Goal: Book appointment/travel/reservation

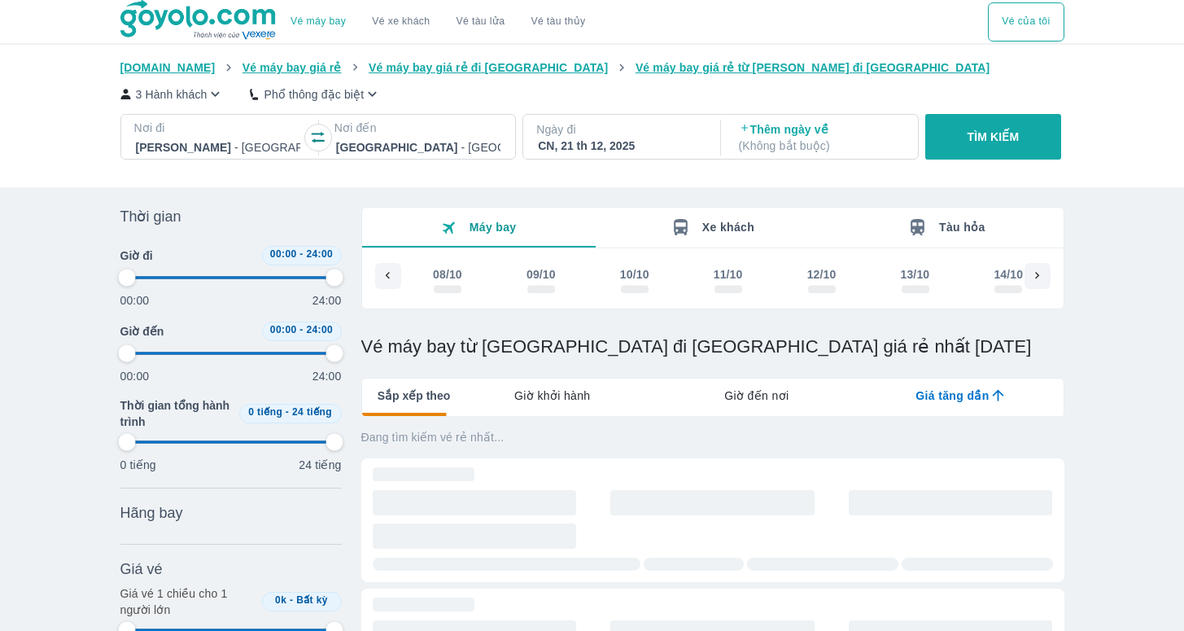
scroll to position [0, 6921]
type input "97.9166666666667"
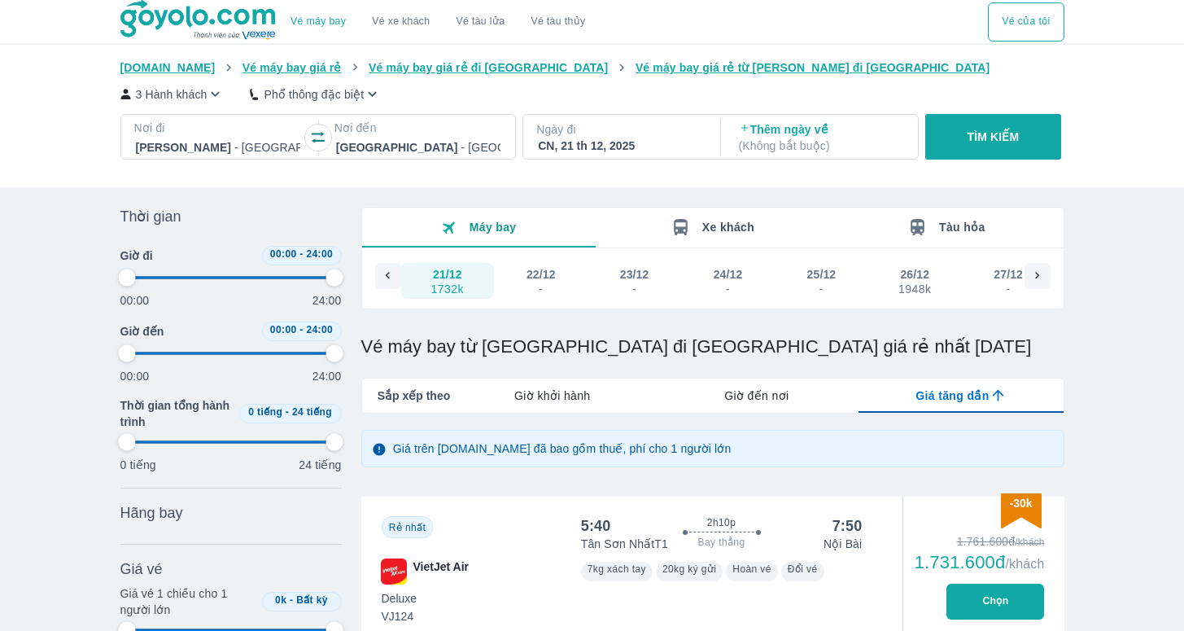
type input "97.9166666666667"
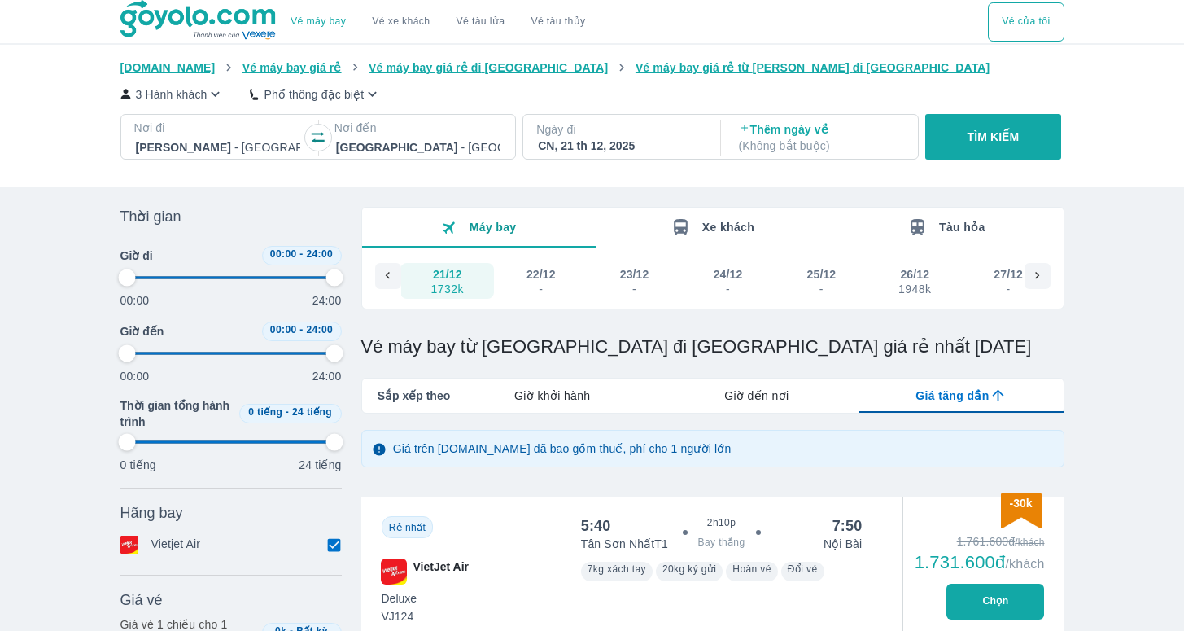
type input "97.9166666666667"
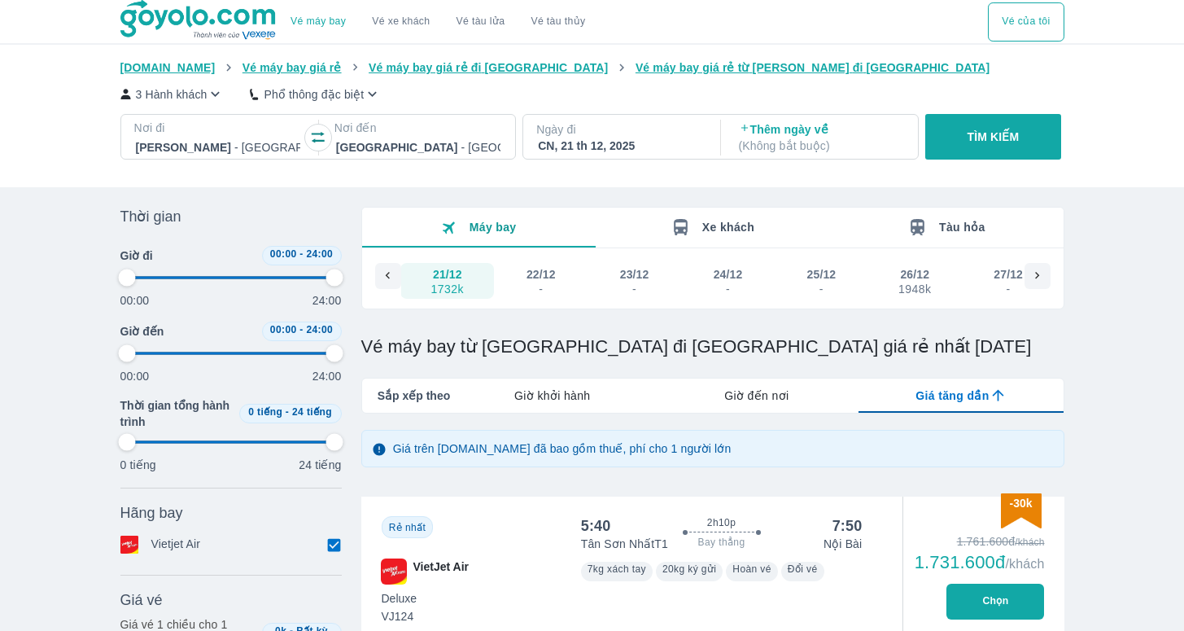
type input "97.9166666666667"
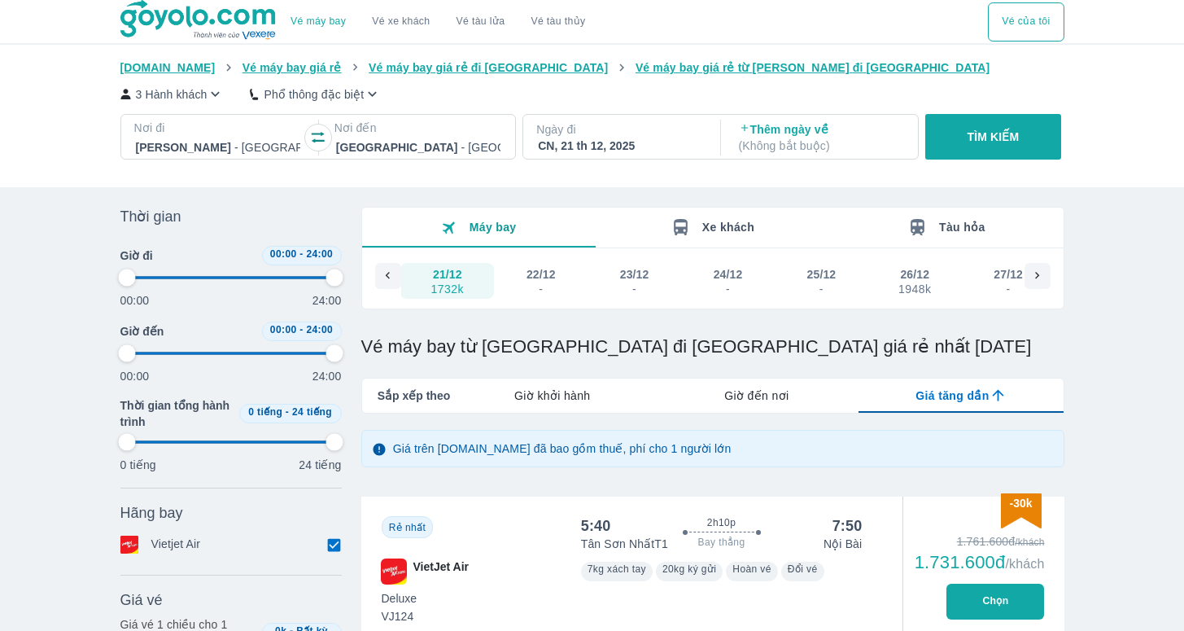
type input "97.9166666666667"
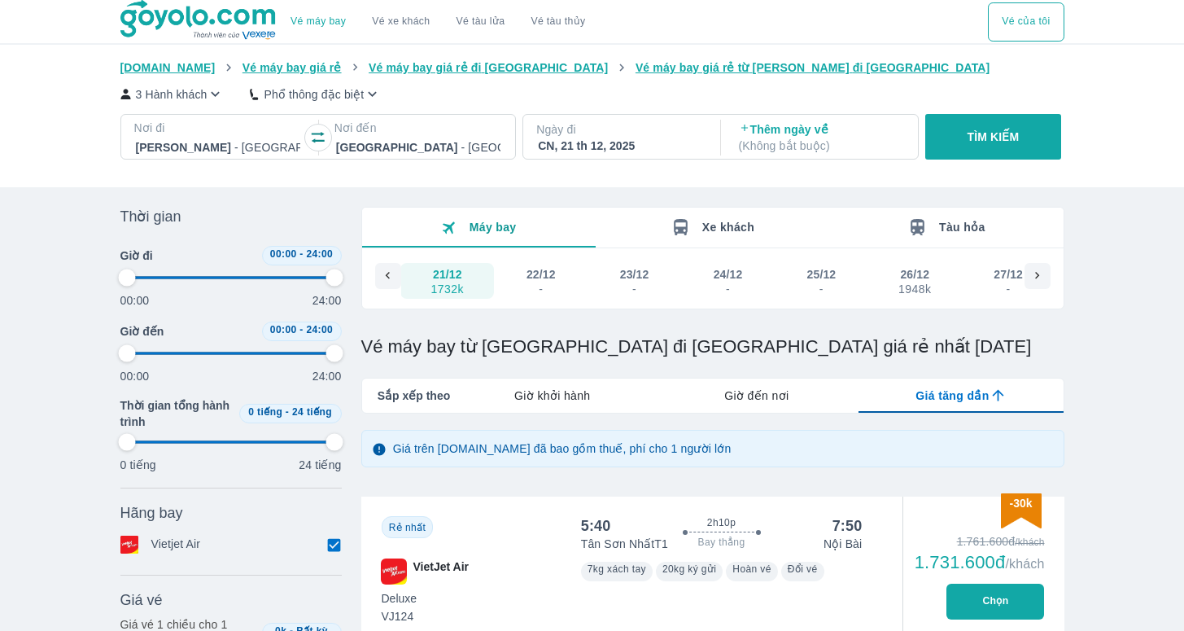
type input "97.9166666666667"
click at [574, 141] on div "CN, 21 th 12, 2025" at bounding box center [620, 146] width 164 height 16
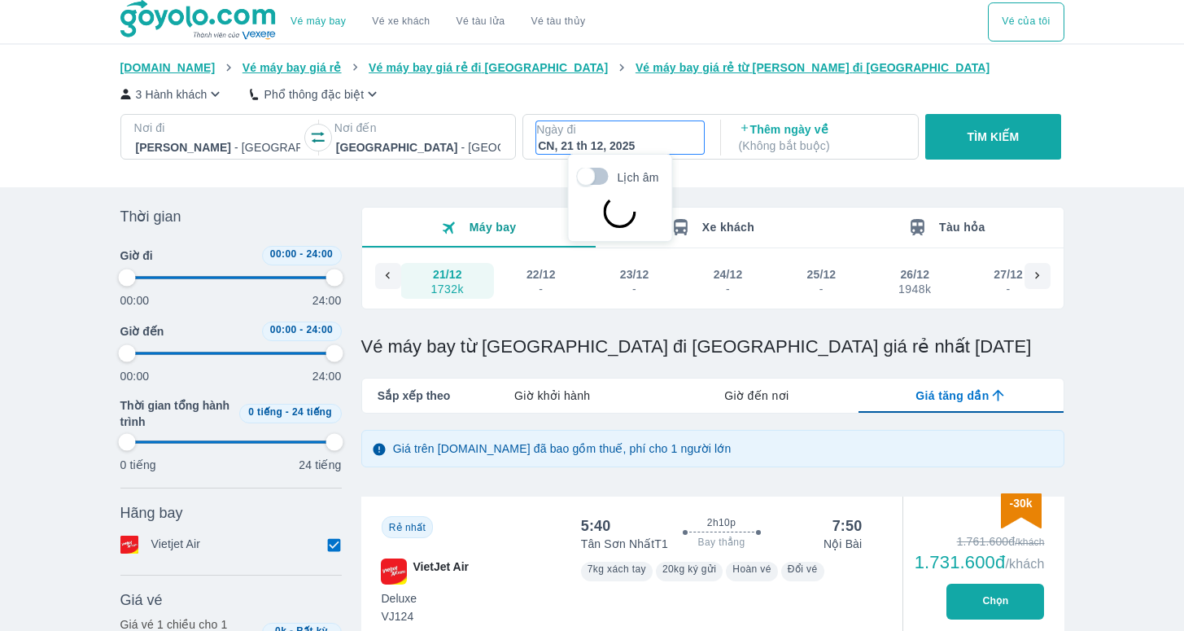
type input "97.9166666666667"
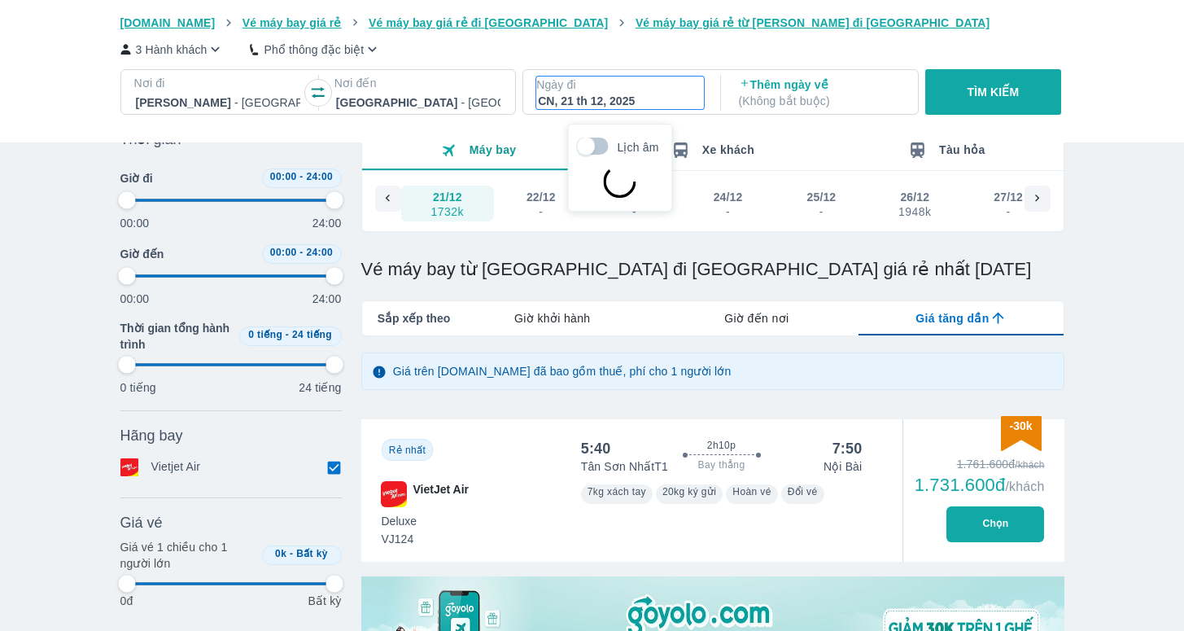
scroll to position [94, 0]
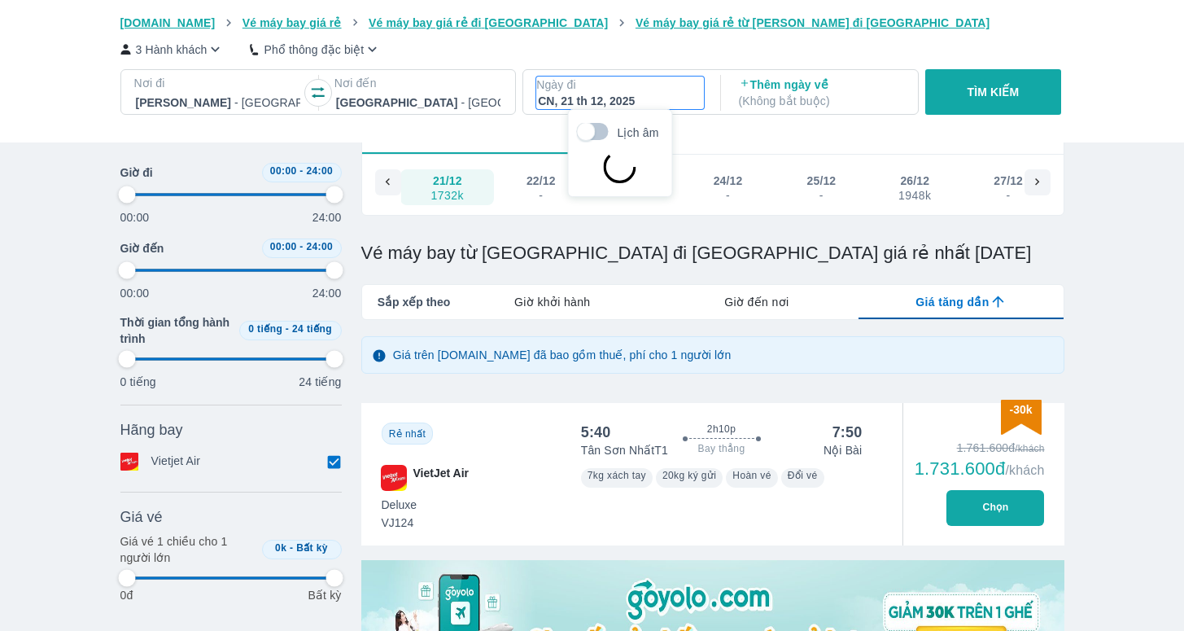
type input "97.9166666666667"
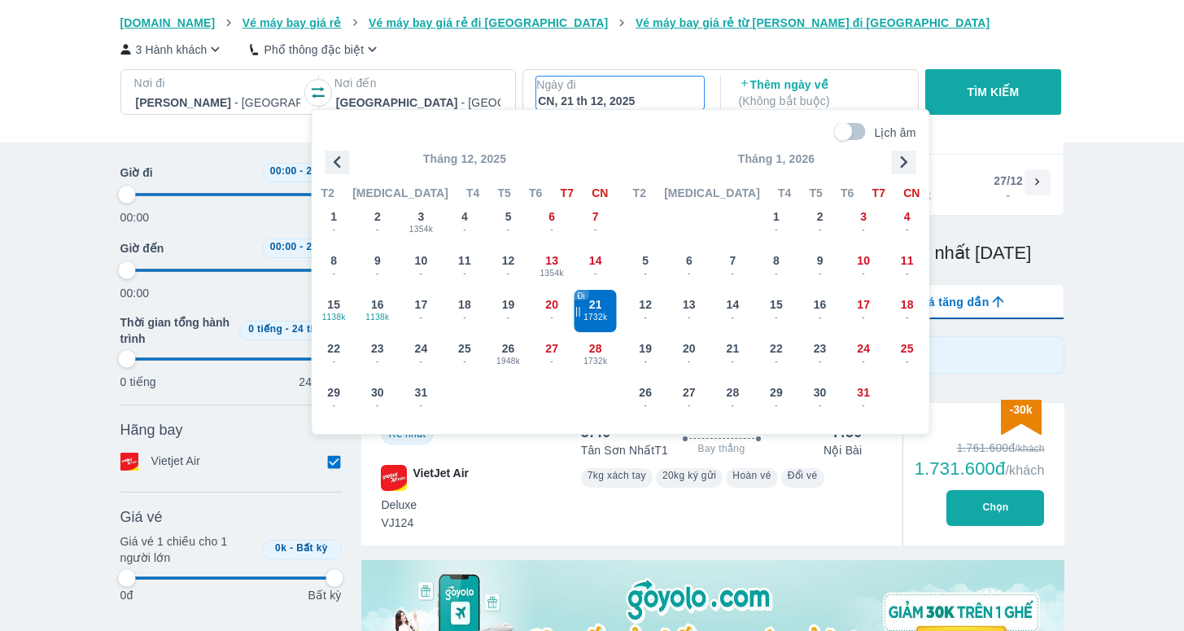
type input "97.9166666666667"
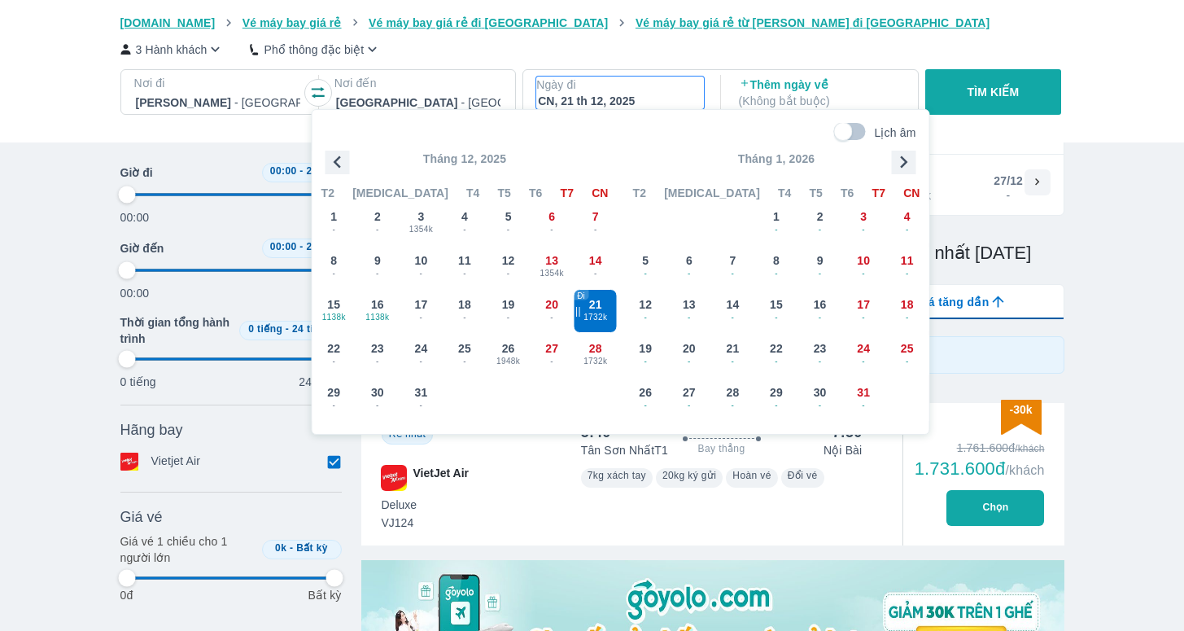
type input "97.9166666666667"
click at [338, 152] on icon "button" at bounding box center [338, 162] width 24 height 24
type input "97.9166666666667"
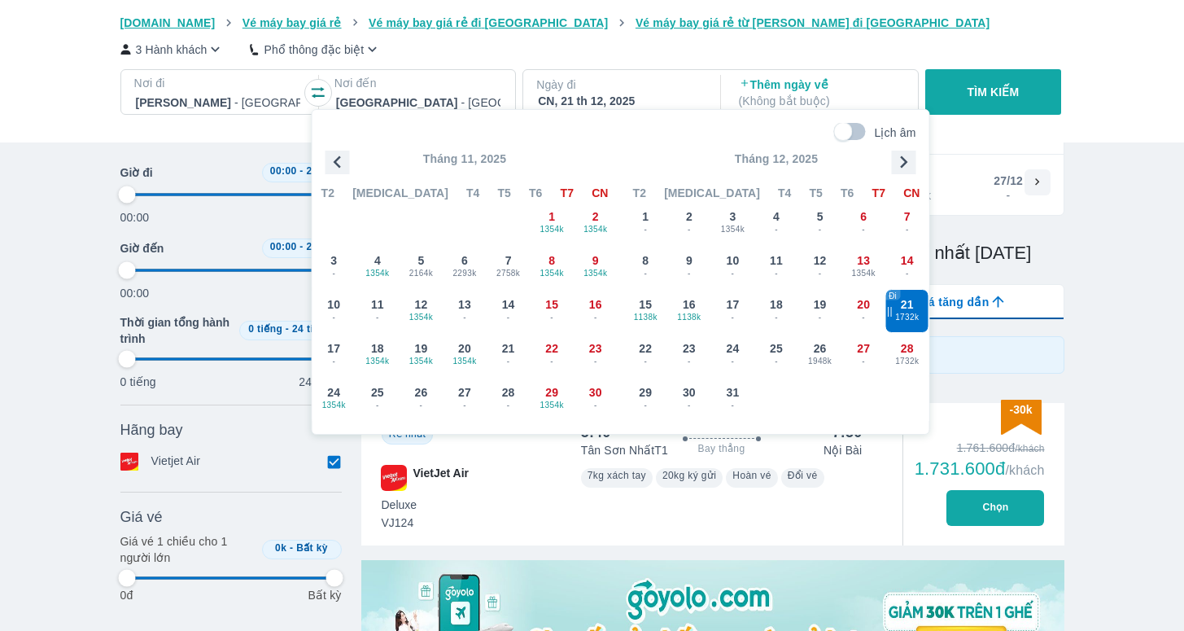
click at [338, 152] on icon "button" at bounding box center [338, 162] width 24 height 24
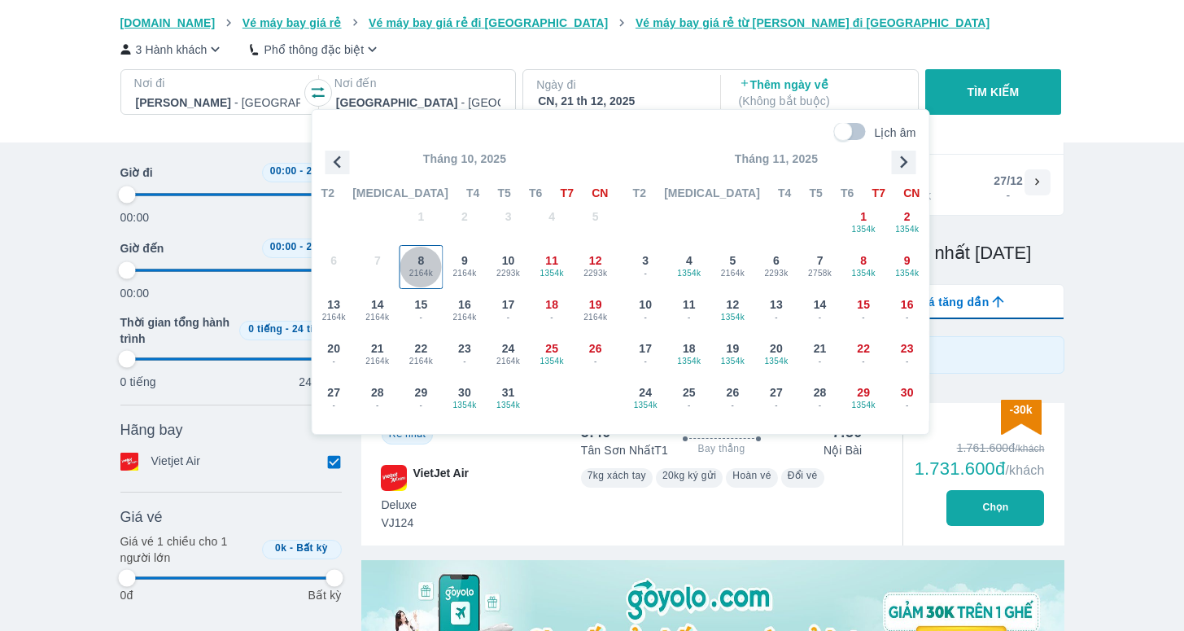
click at [425, 258] on div "8 2164k" at bounding box center [422, 267] width 42 height 42
type input "97.9166666666667"
checkbox input "false"
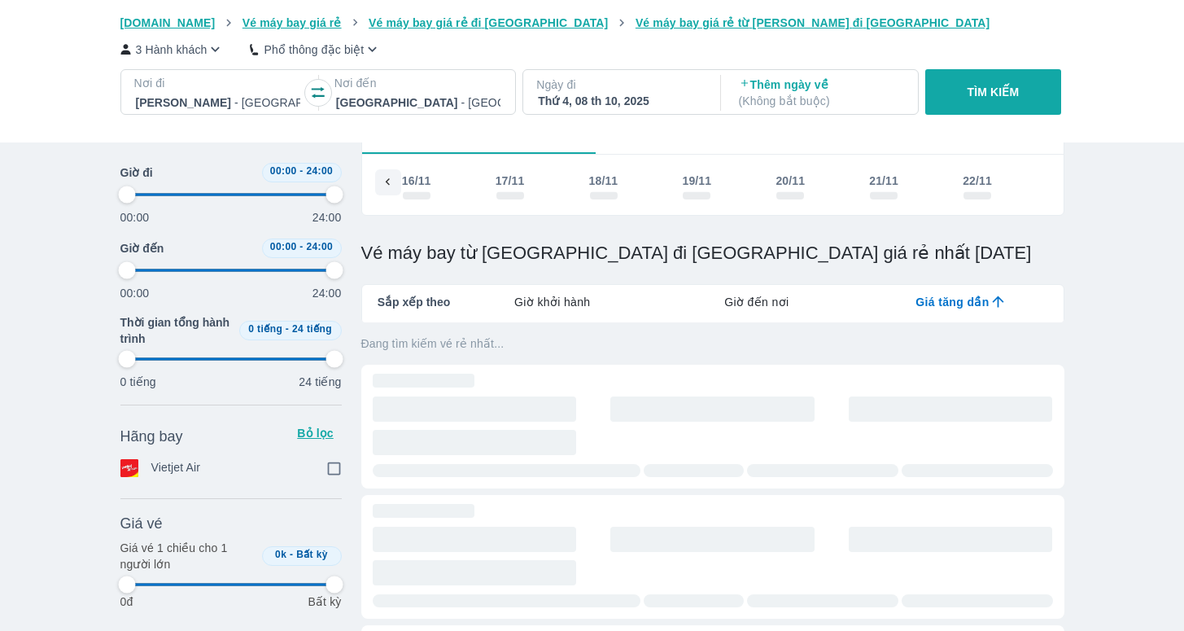
scroll to position [0, 3679]
type input "97.9166666666667"
checkbox input "true"
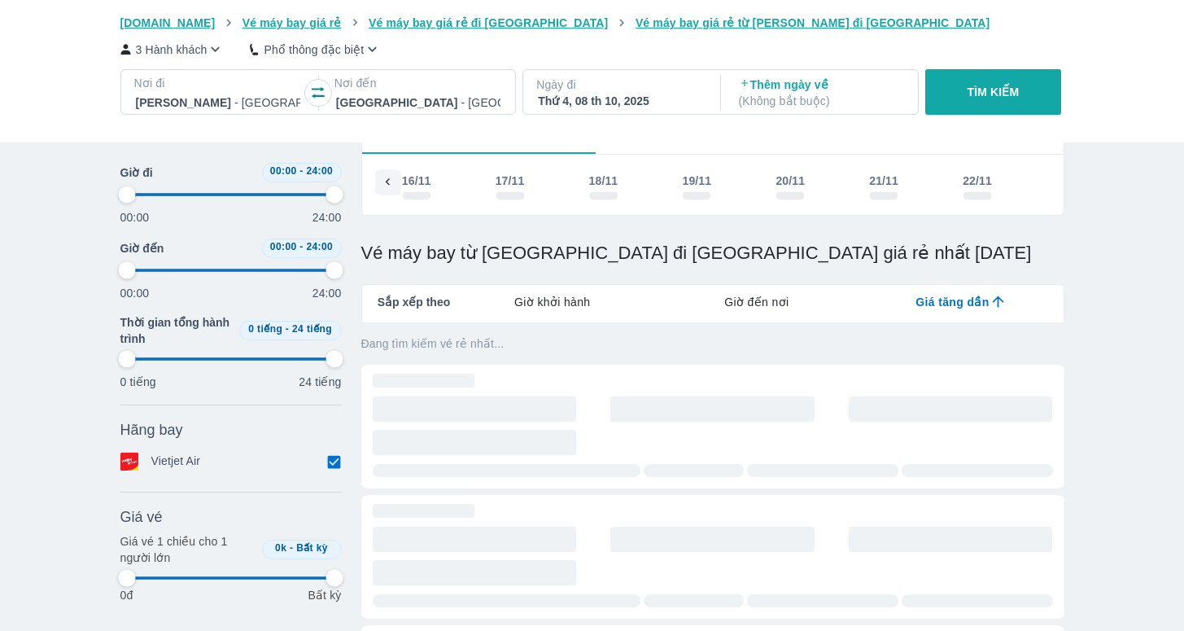
type input "97.9166666666667"
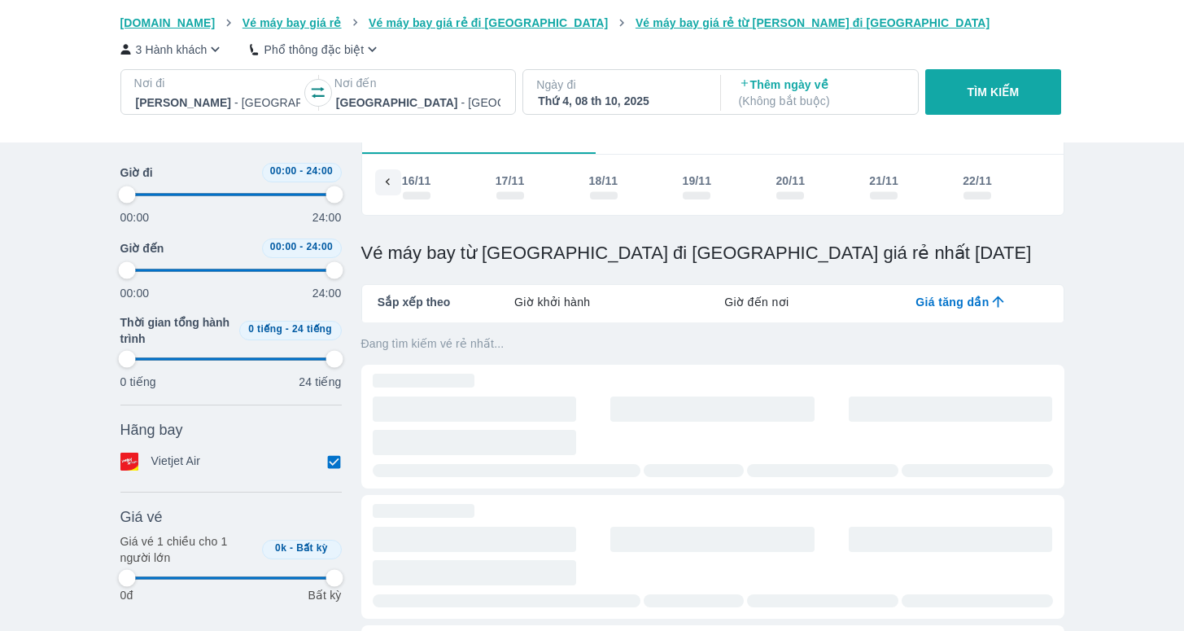
type input "97.9166666666667"
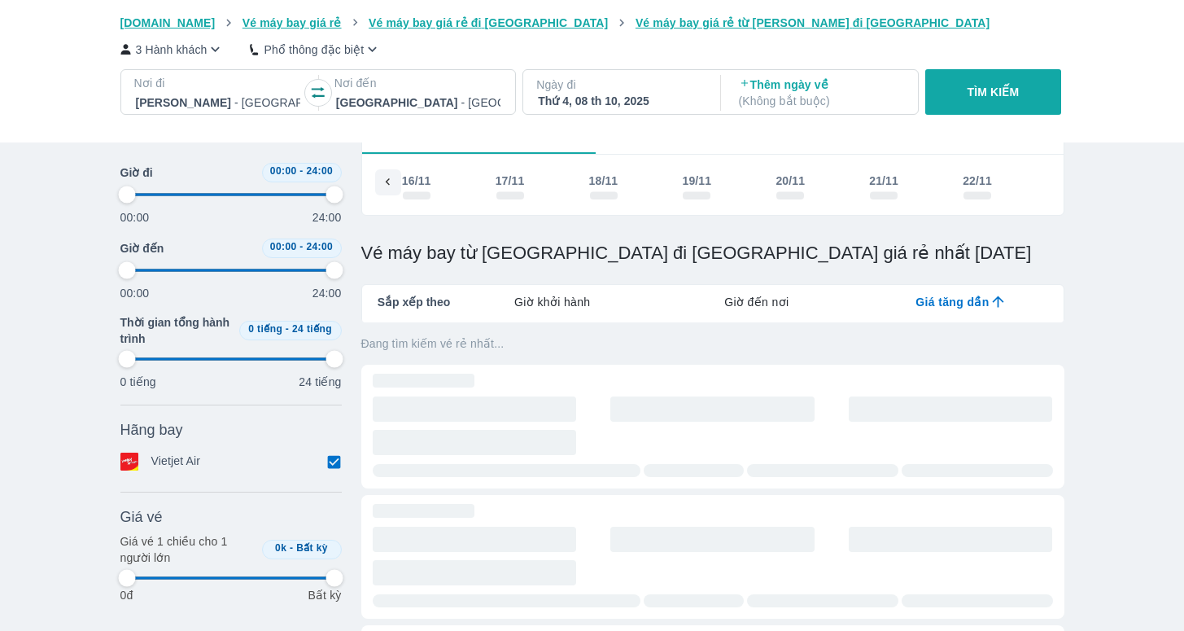
type input "97.9166666666667"
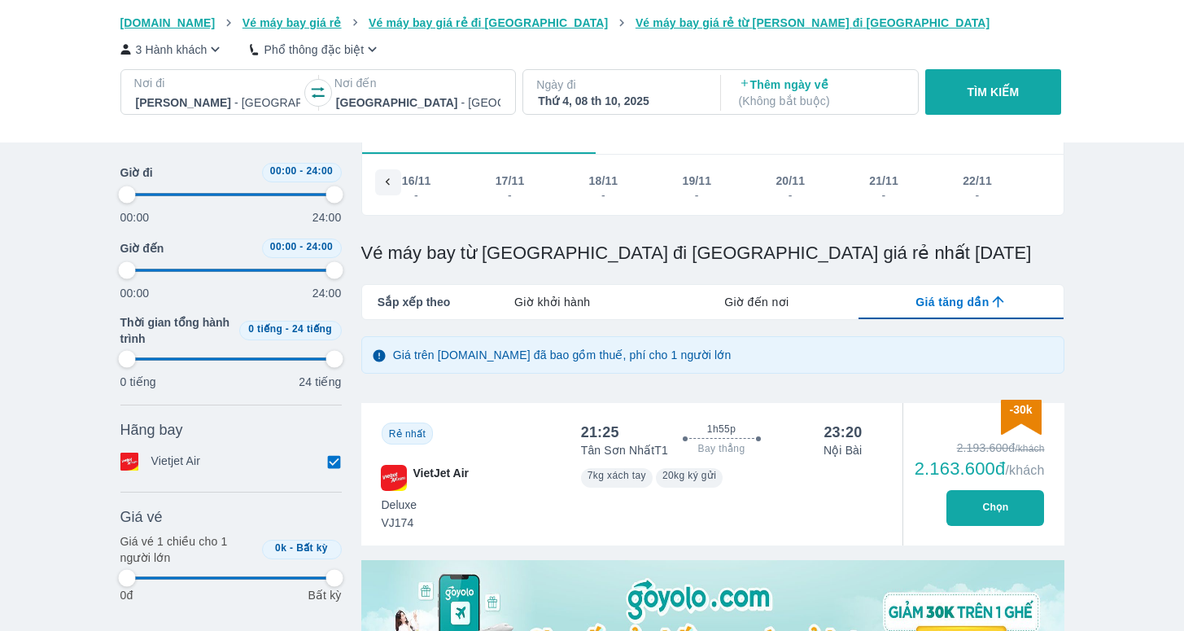
type input "97.9166666666667"
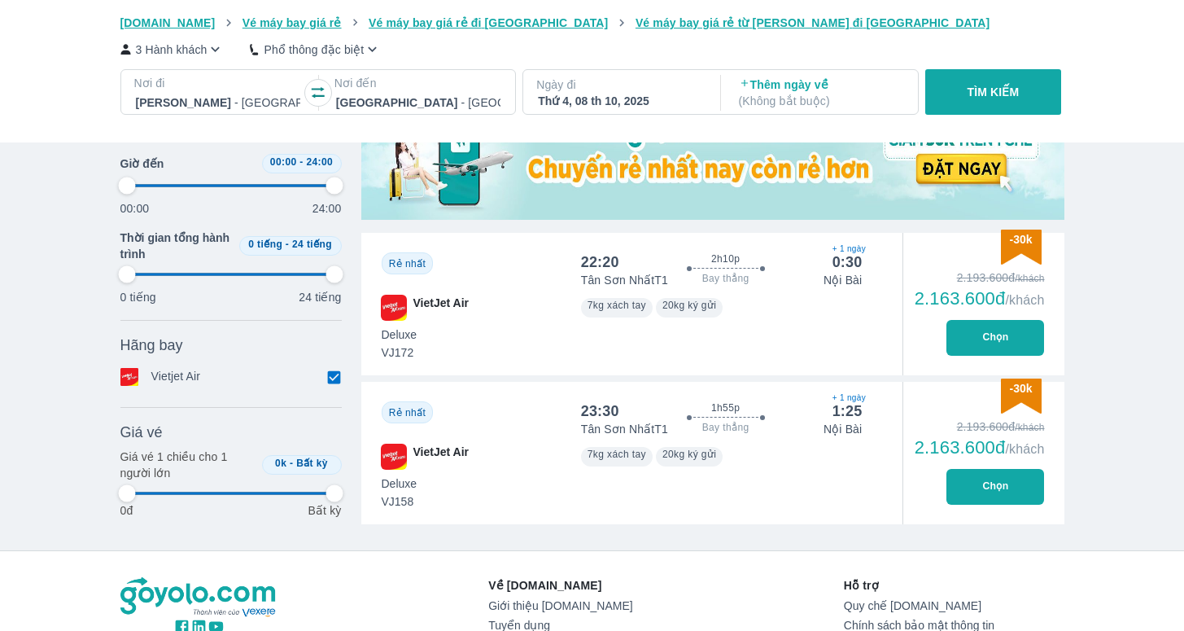
scroll to position [441, 0]
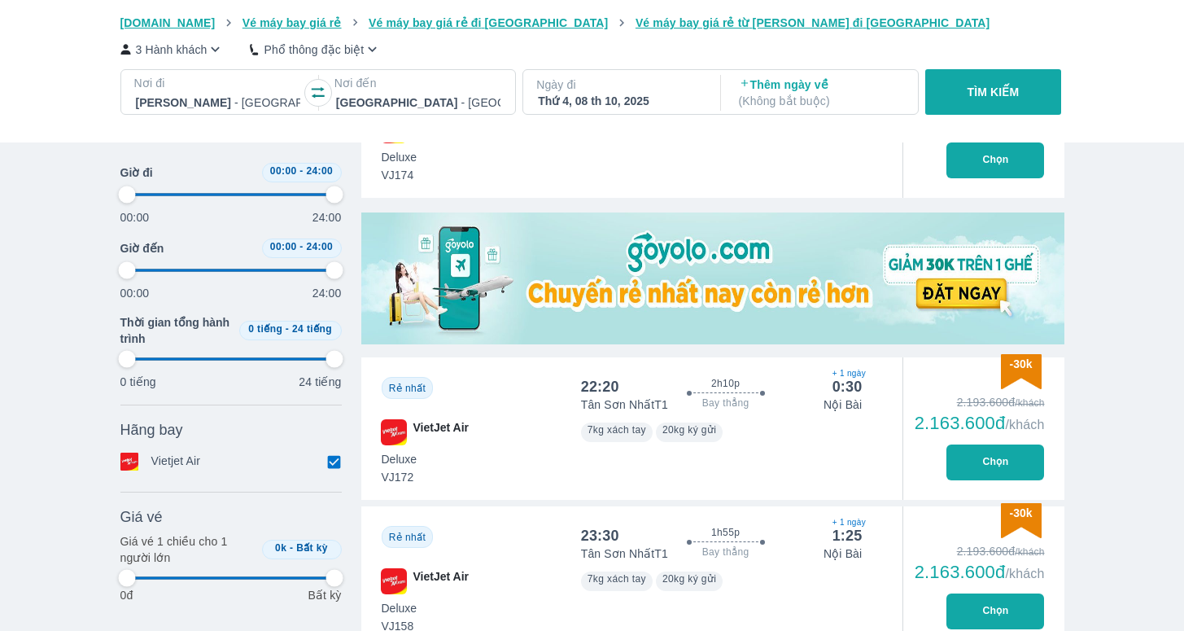
type input "97.9166666666667"
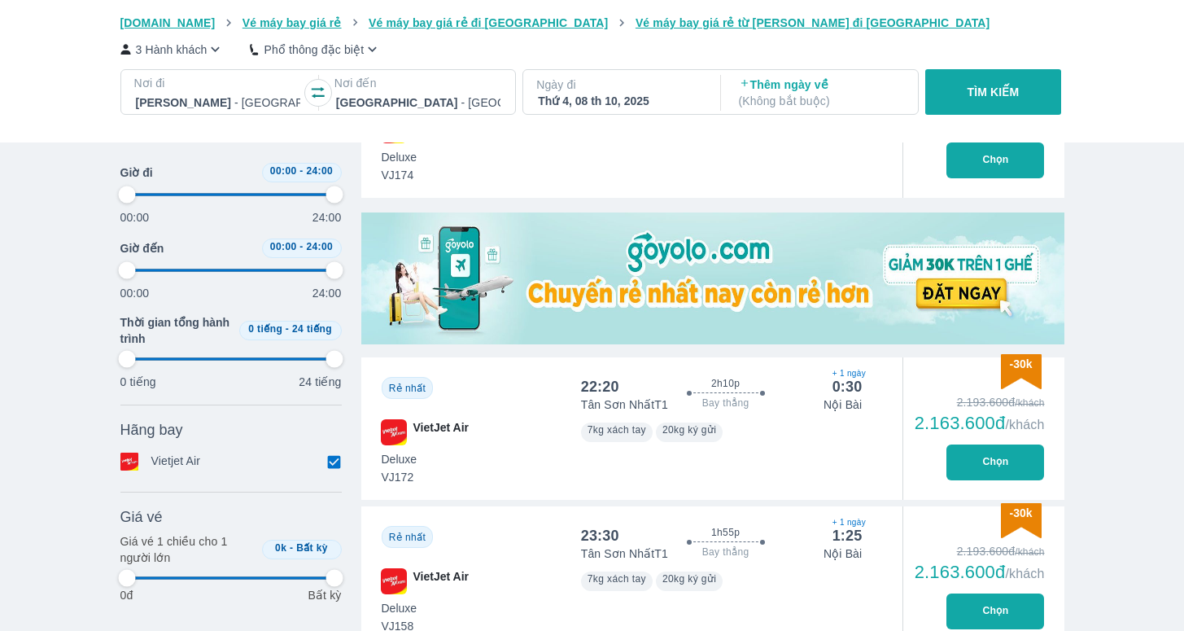
type input "97.9166666666667"
click at [340, 47] on p "Phổ thông đặc biệt" at bounding box center [314, 50] width 100 height 16
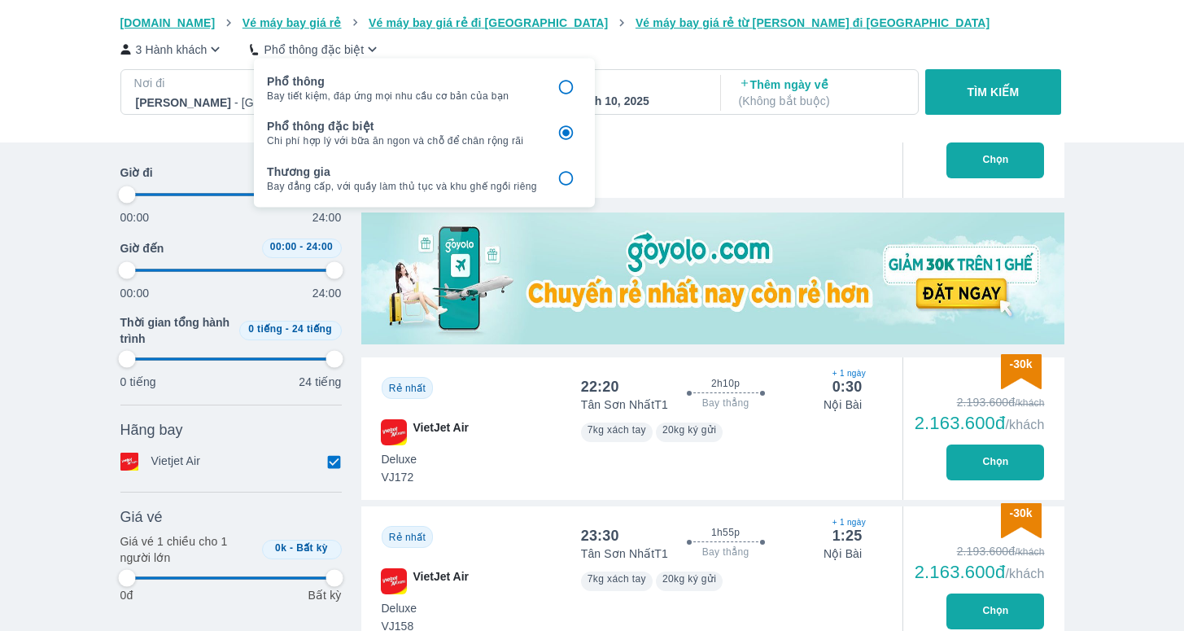
type input "97.9166666666667"
click at [348, 83] on p "Phổ thông" at bounding box center [402, 80] width 270 height 16
type input "97.9166666666667"
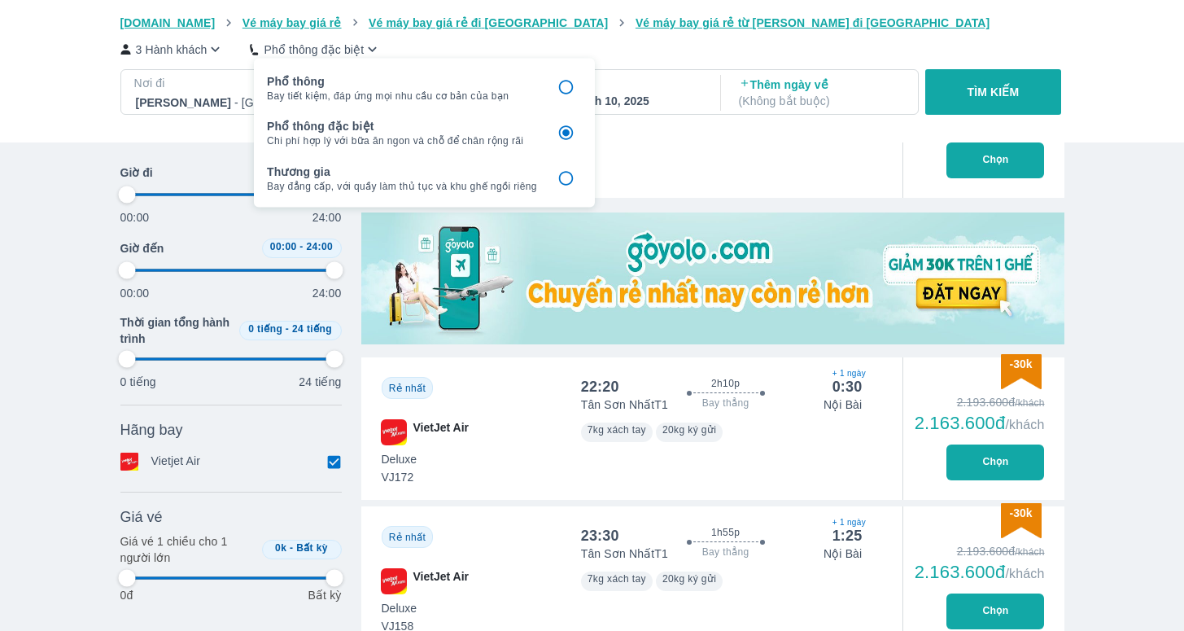
type input "97.9166666666667"
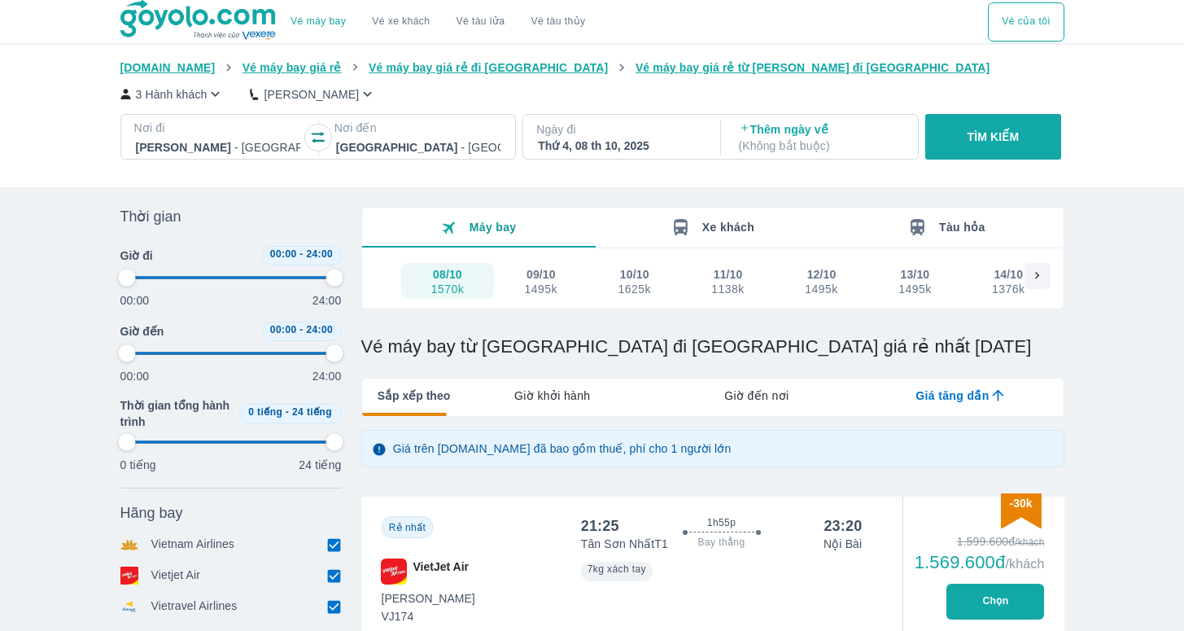
type input "97.9166666666667"
checkbox input "false"
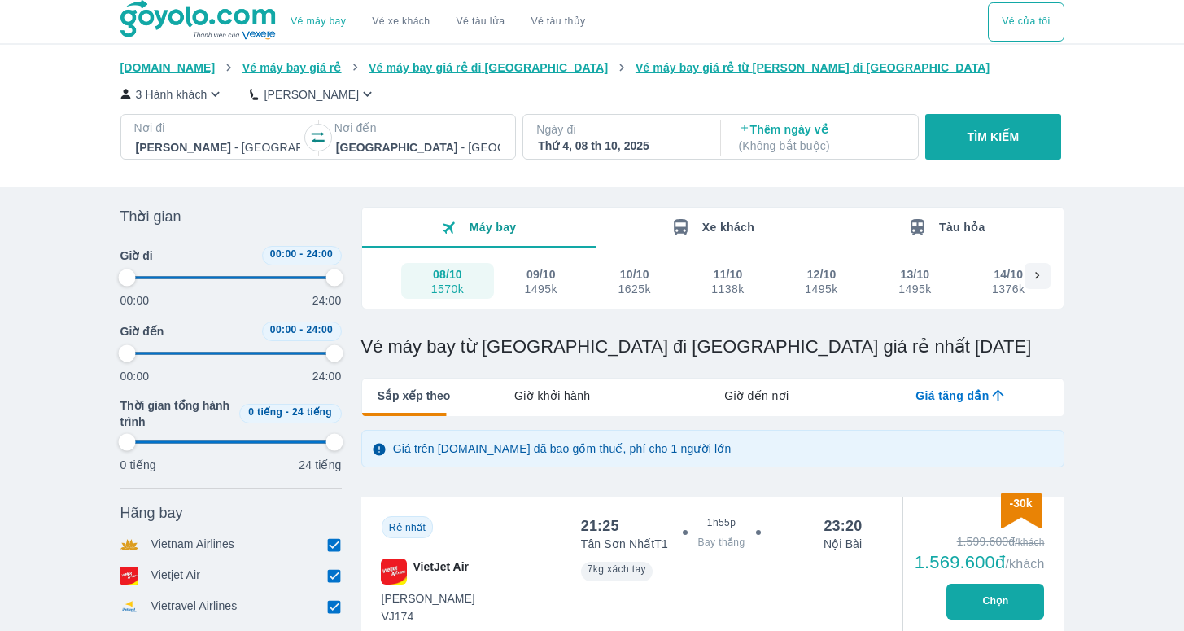
checkbox input "false"
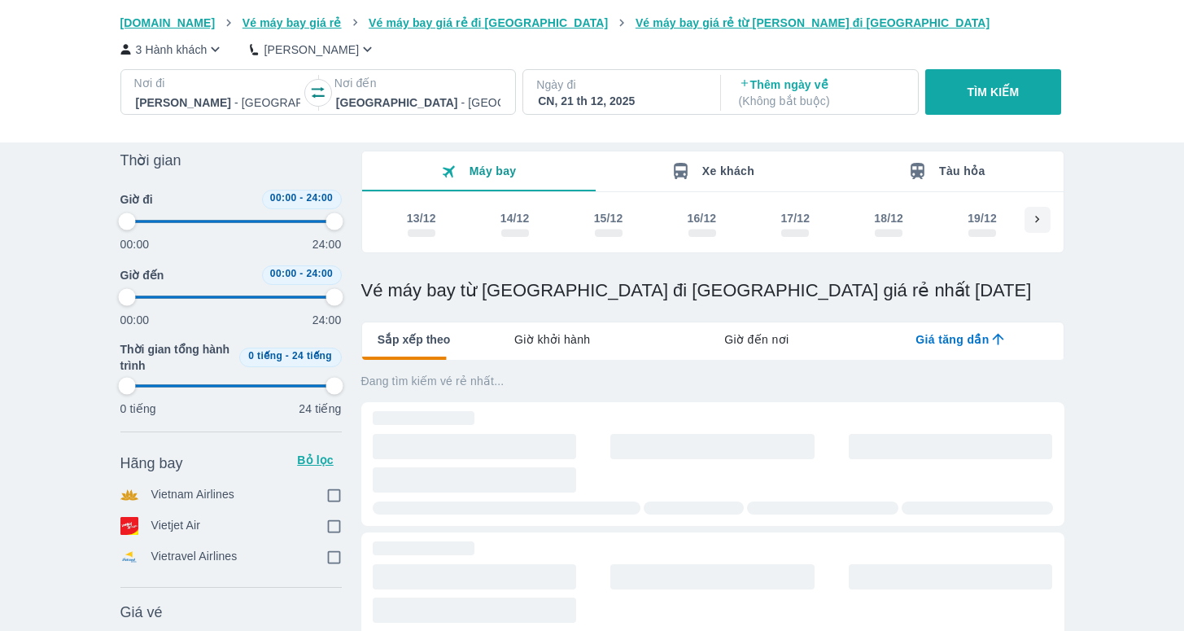
scroll to position [129, 0]
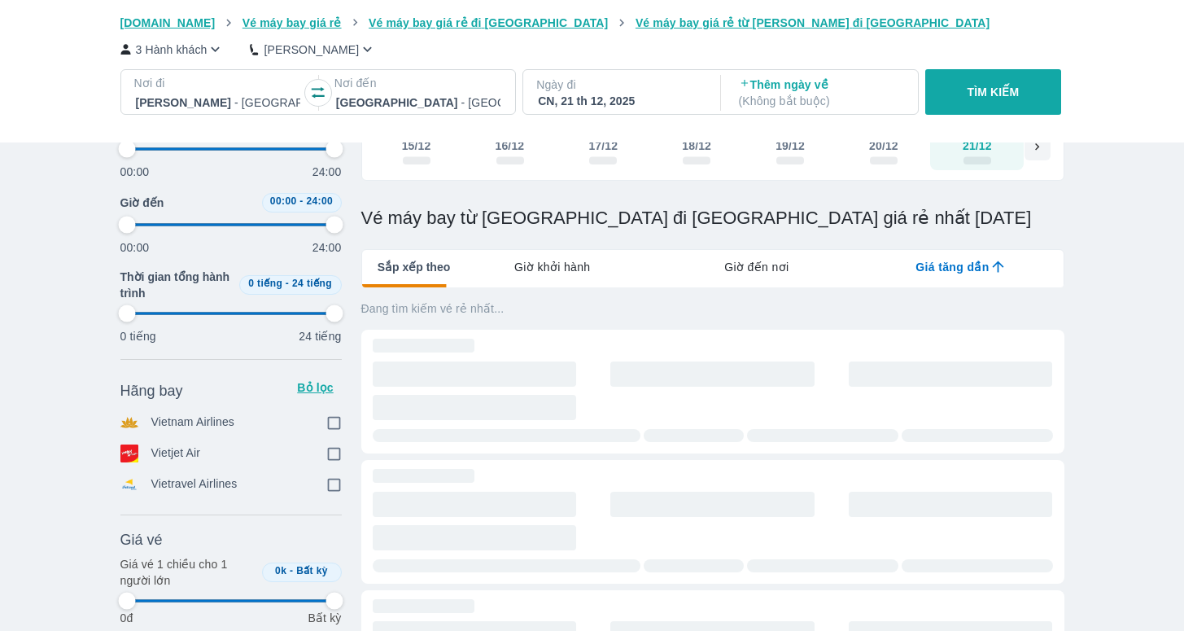
type input "97.9166666666667"
checkbox input "true"
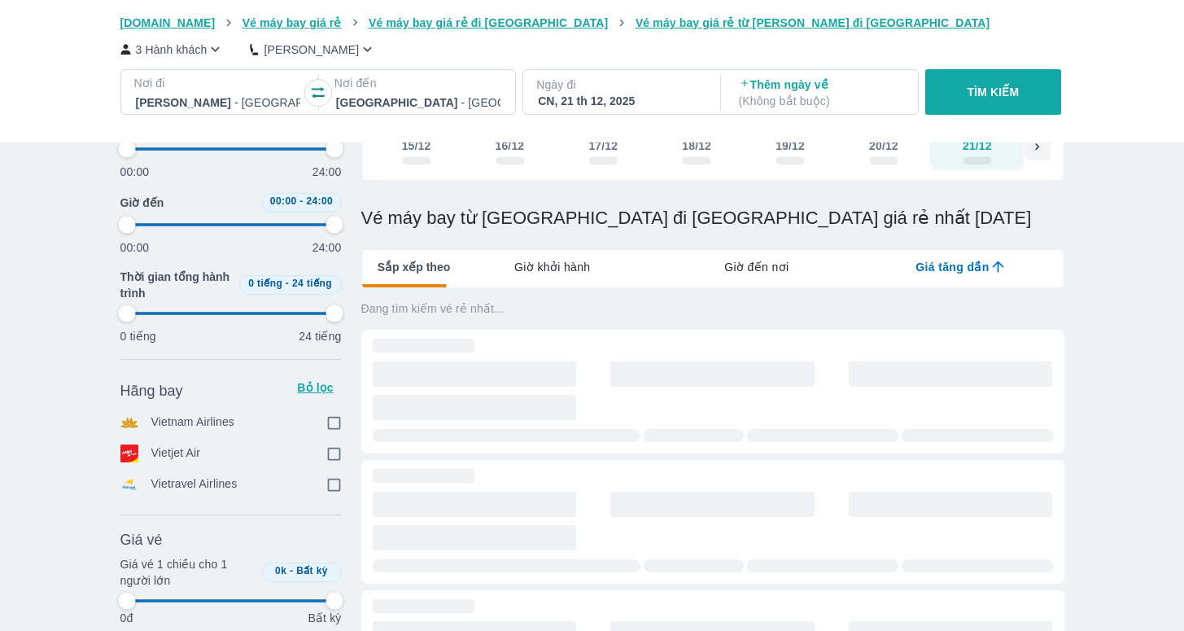
checkbox input "true"
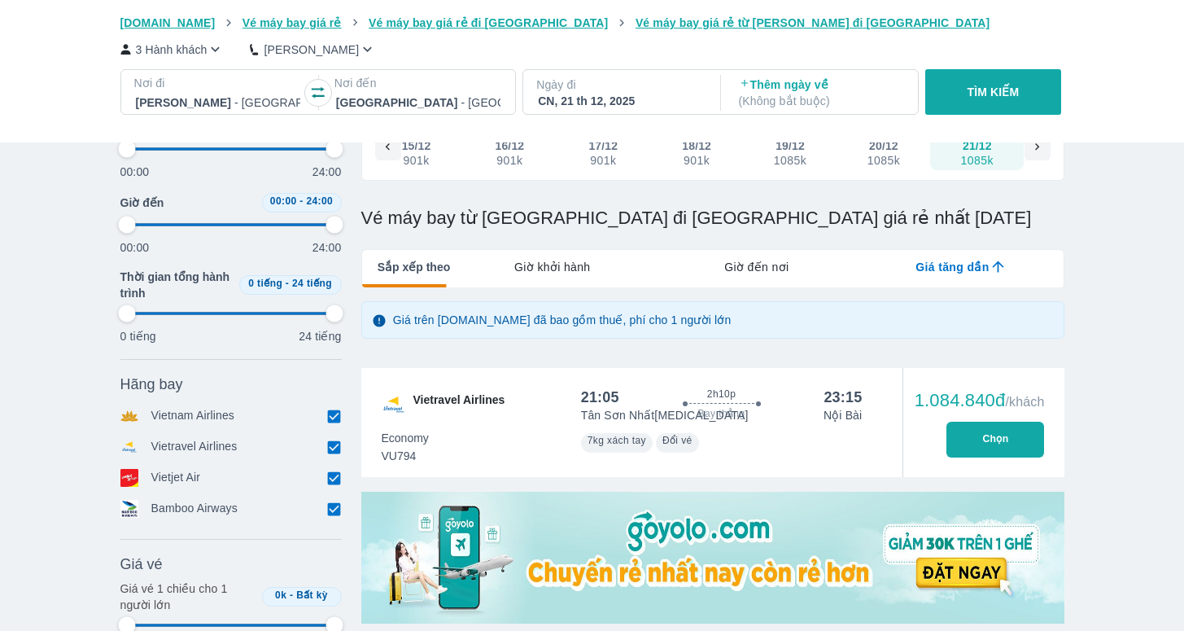
type input "97.9166666666667"
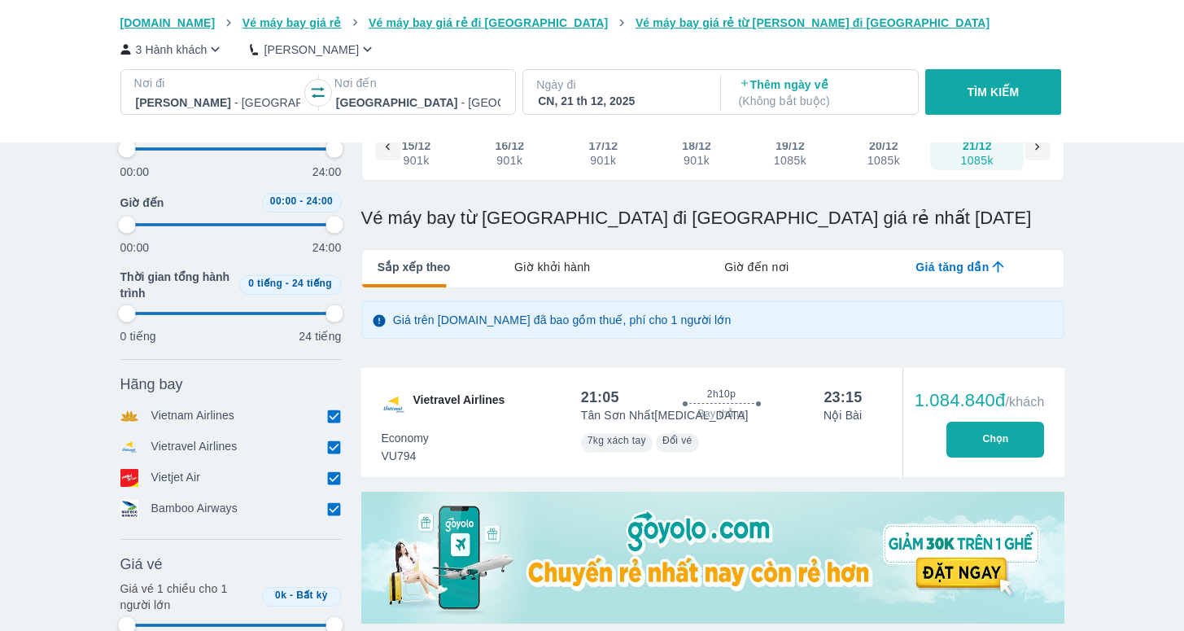
type input "97.9166666666667"
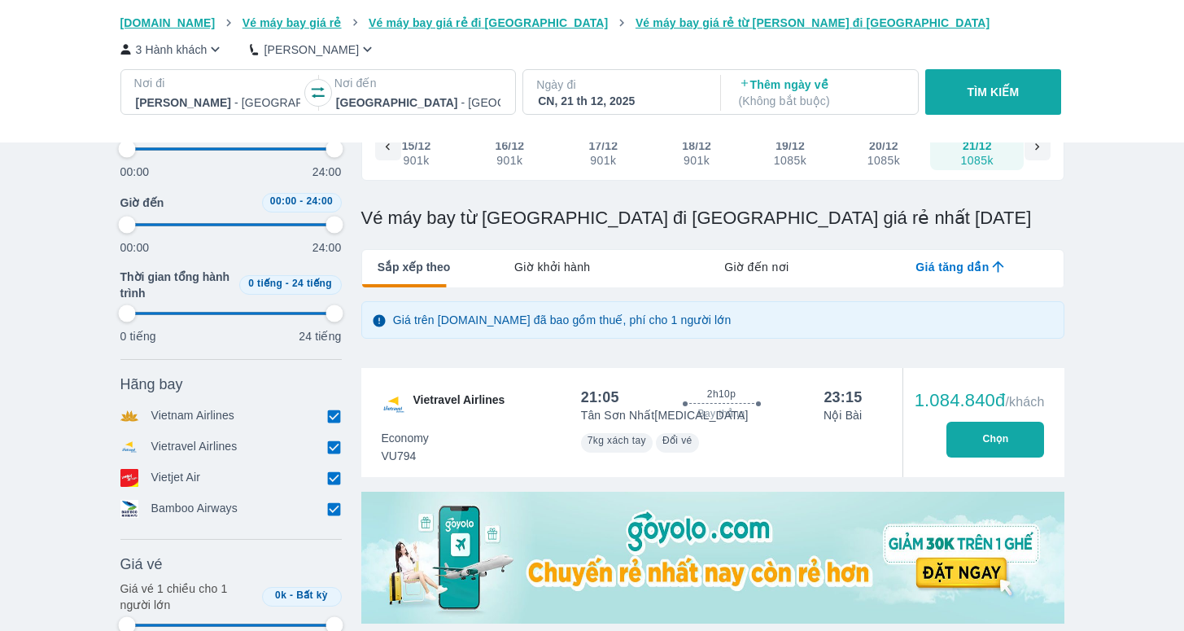
type input "97.9166666666667"
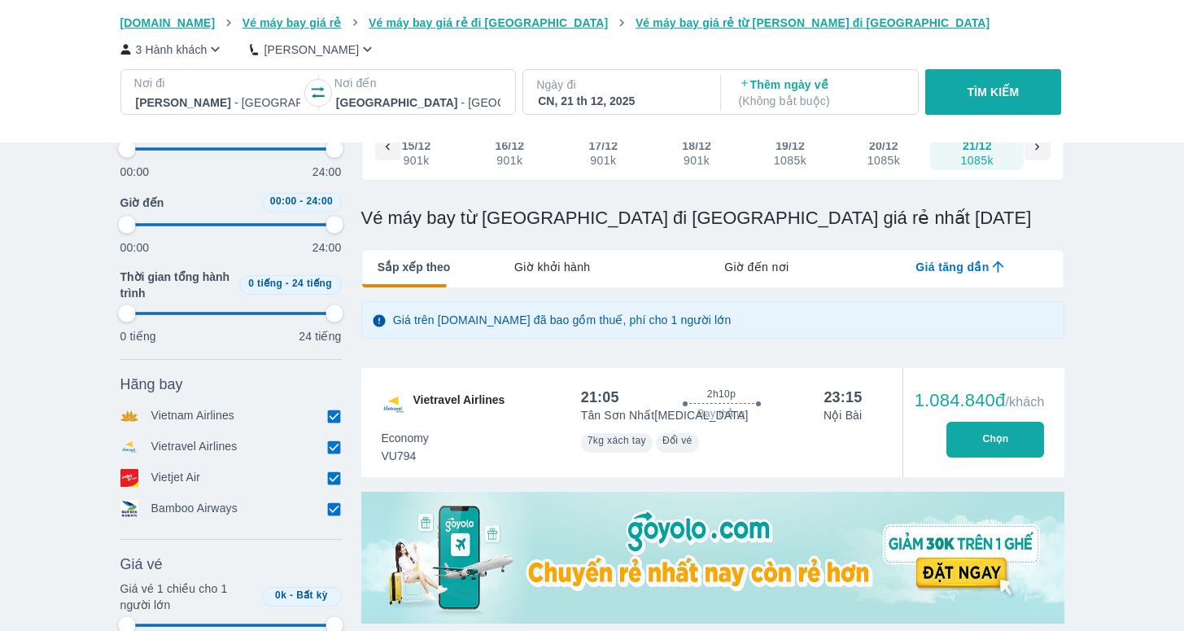
type input "97.9166666666667"
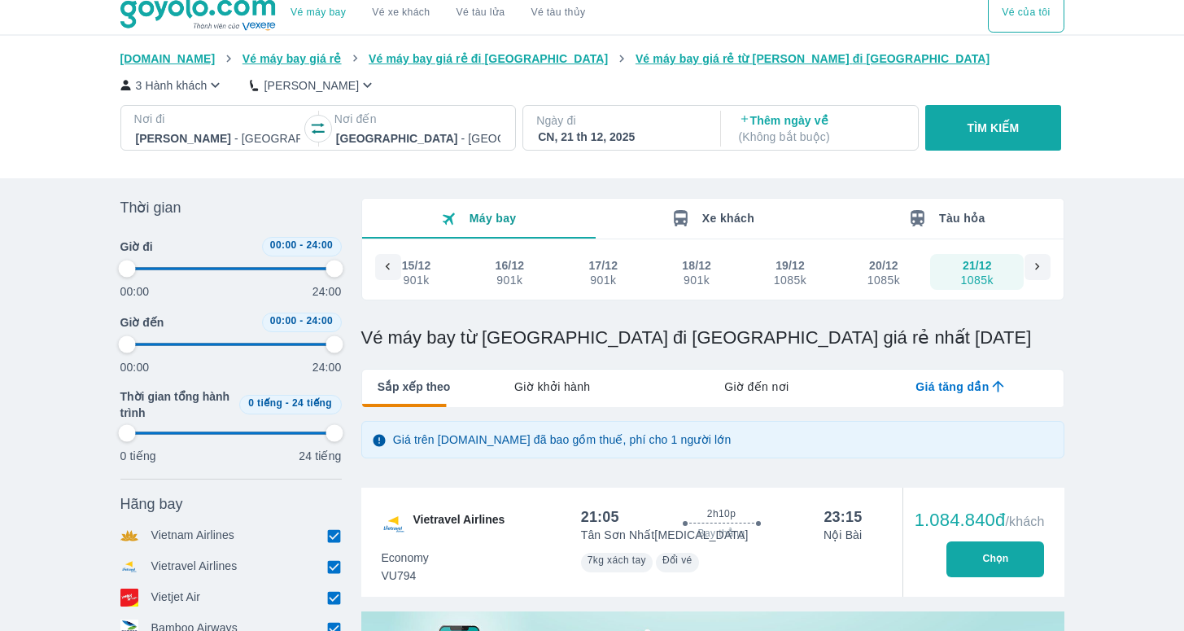
type input "97.9166666666667"
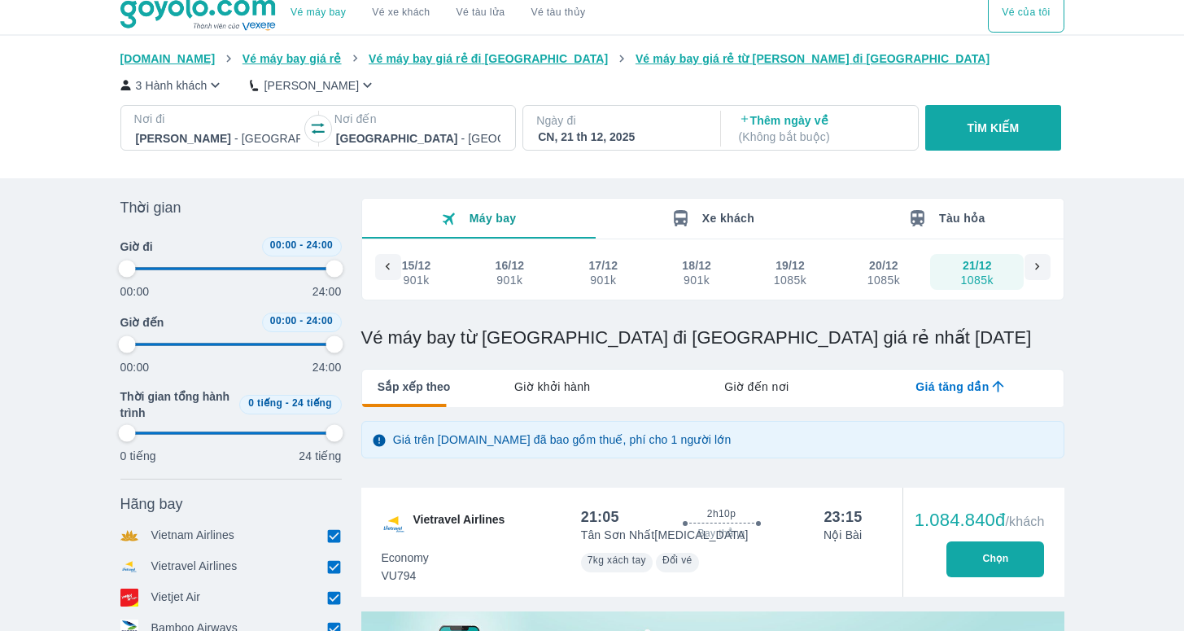
type input "97.9166666666667"
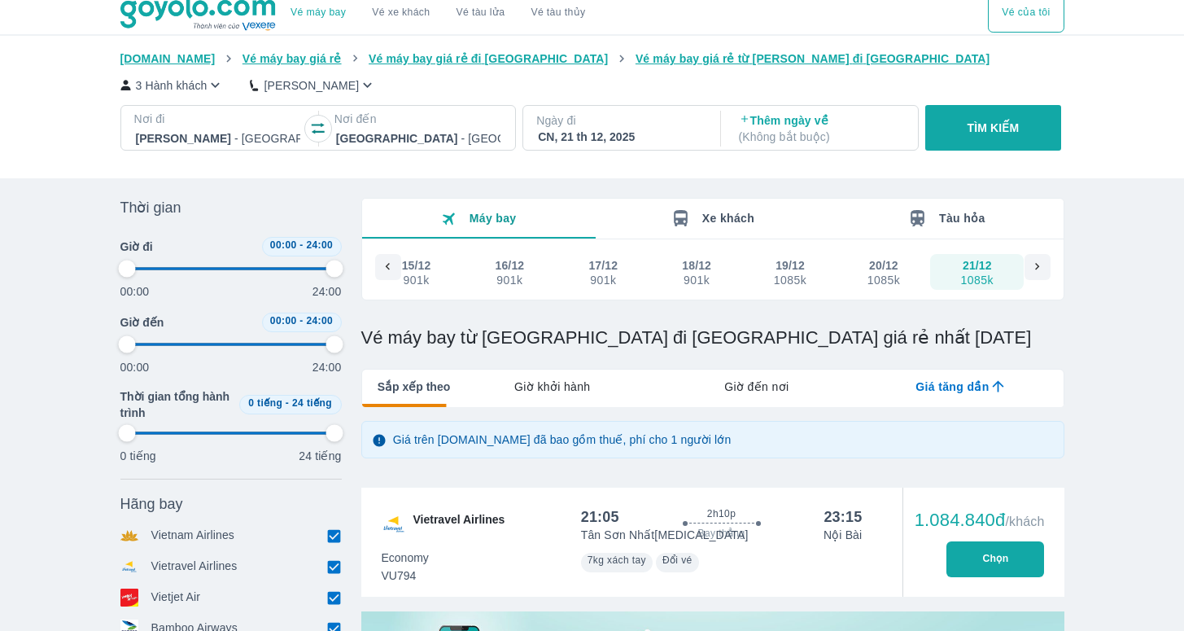
type input "97.9166666666667"
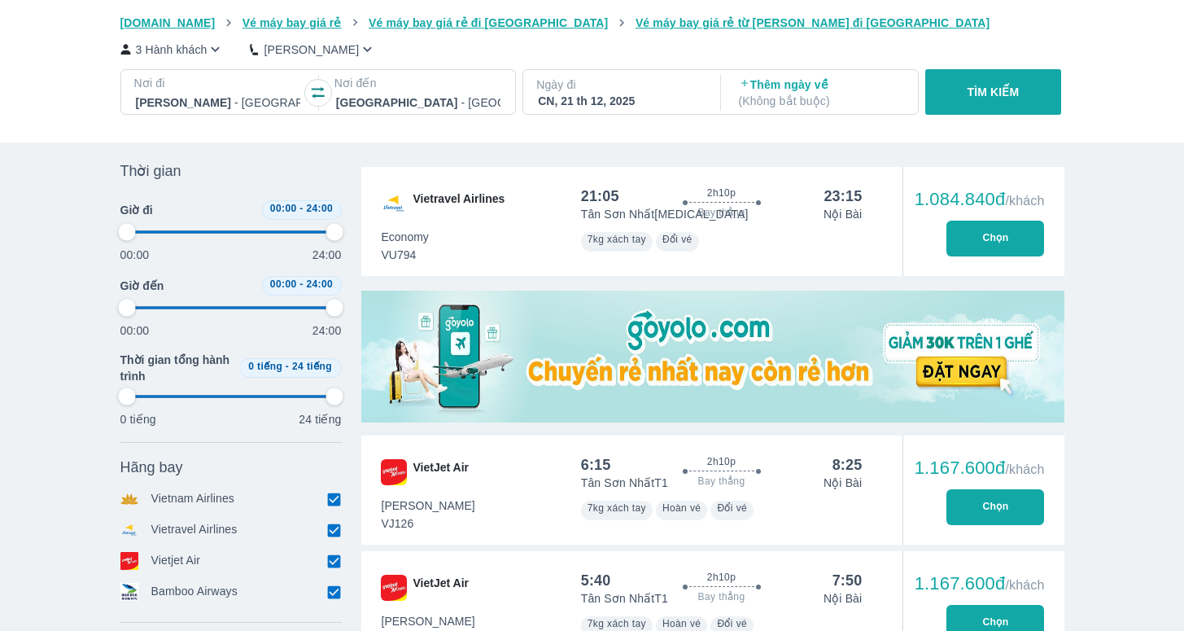
scroll to position [323, 0]
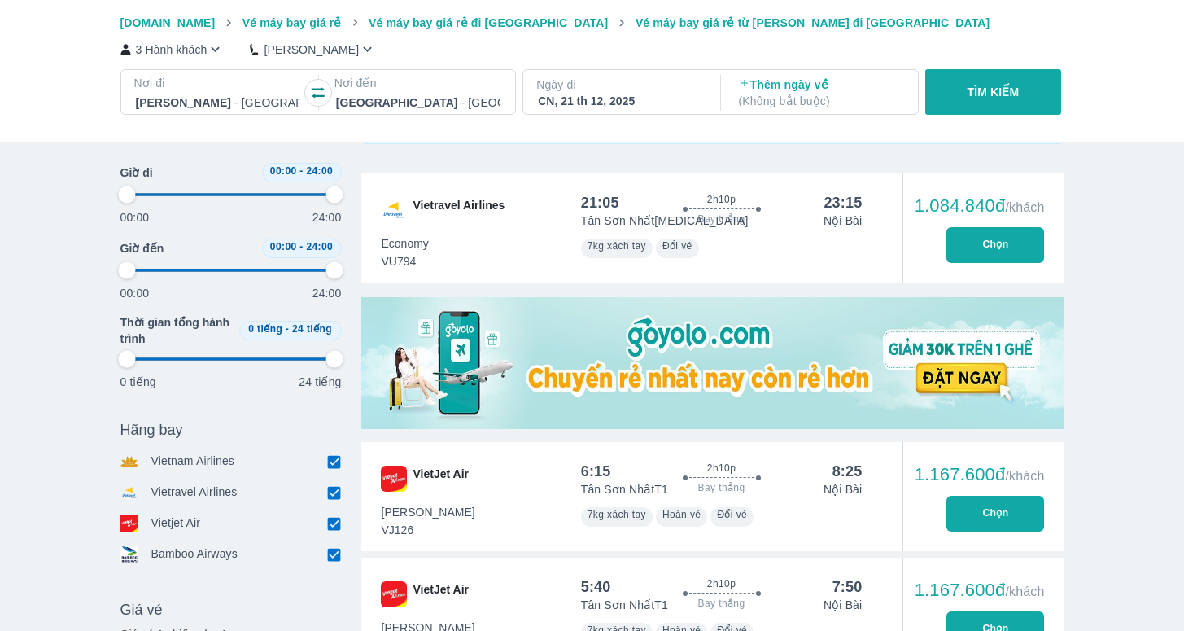
type input "97.9166666666667"
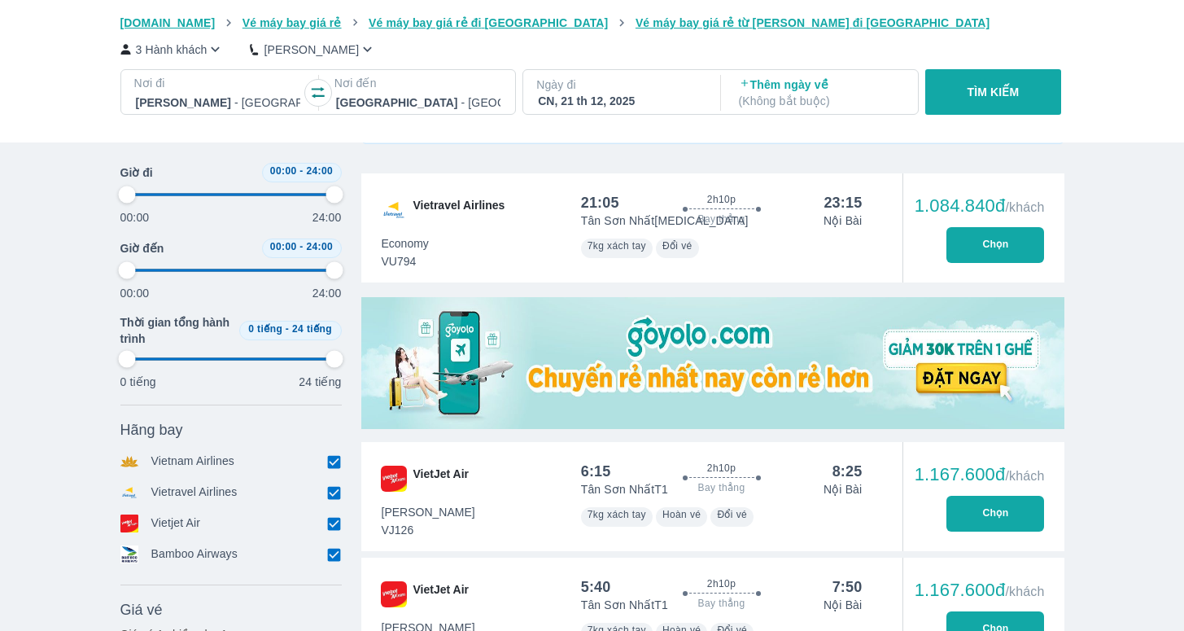
type input "97.9166666666667"
click at [565, 103] on div "CN, 21 th 12, 2025" at bounding box center [620, 101] width 164 height 16
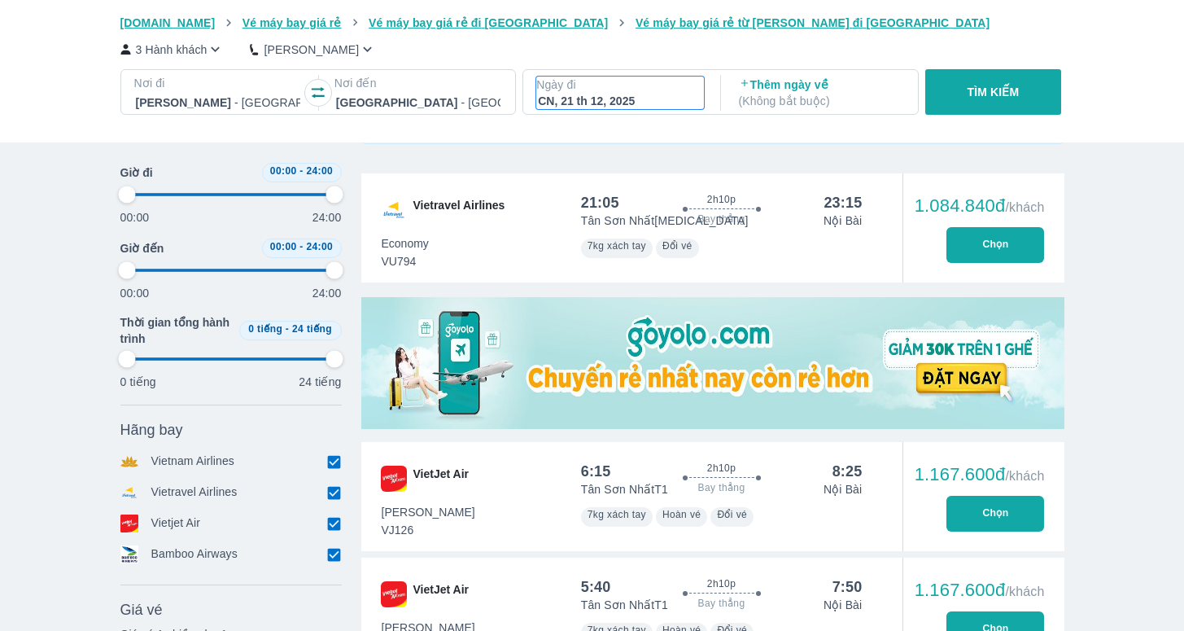
type input "97.9166666666667"
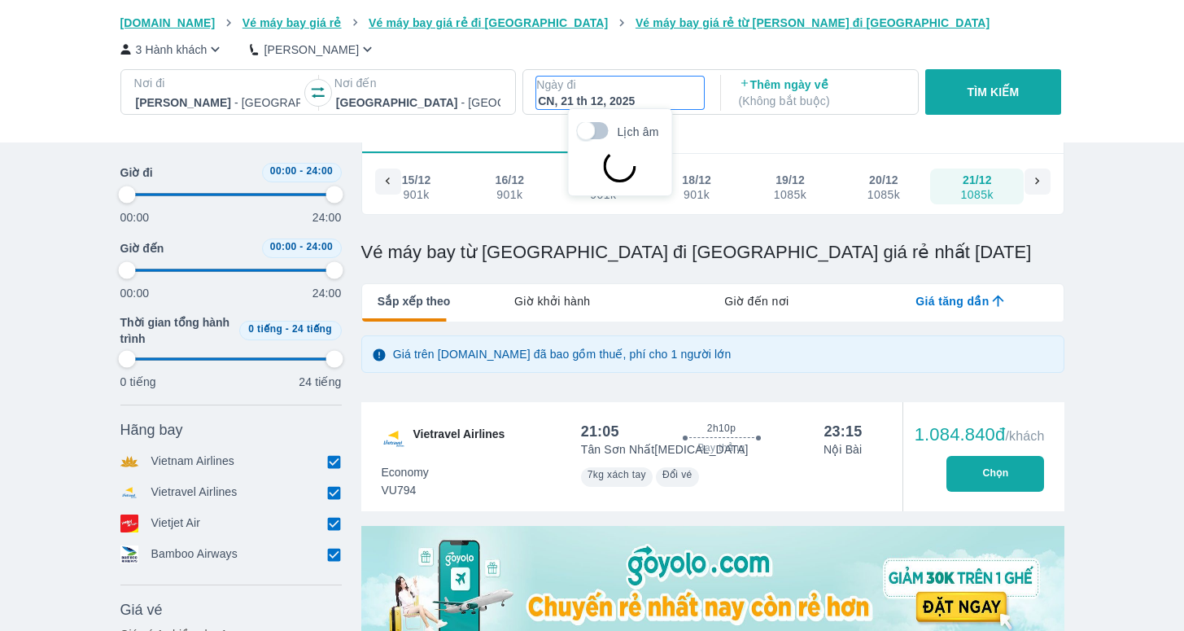
scroll to position [94, 0]
type input "97.9166666666667"
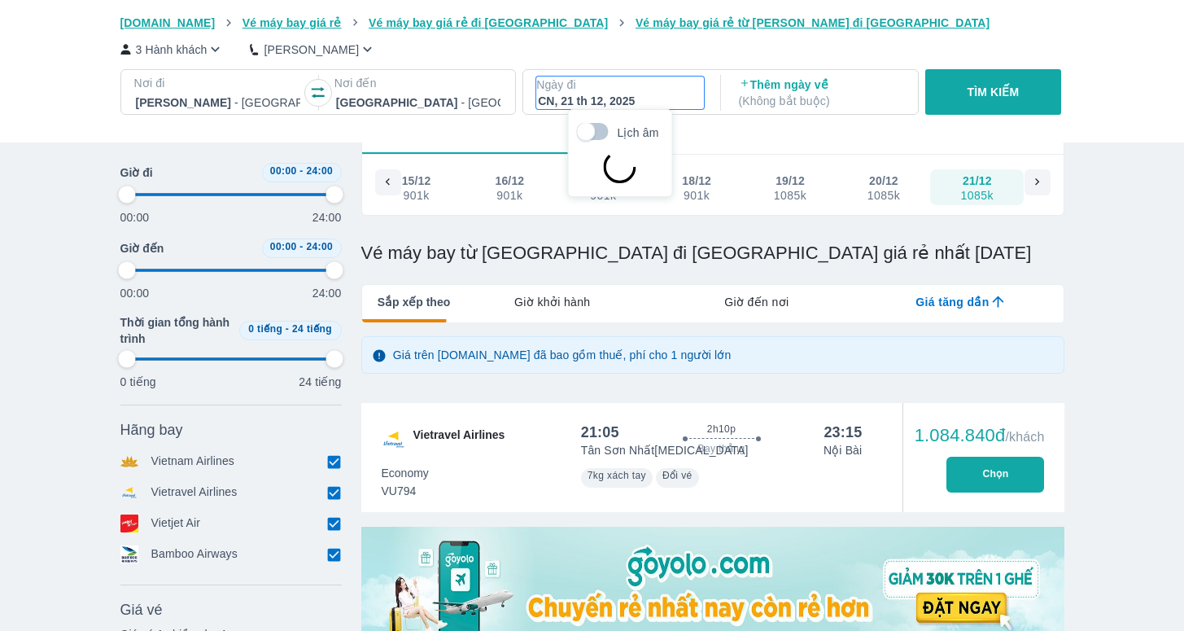
type input "97.9166666666667"
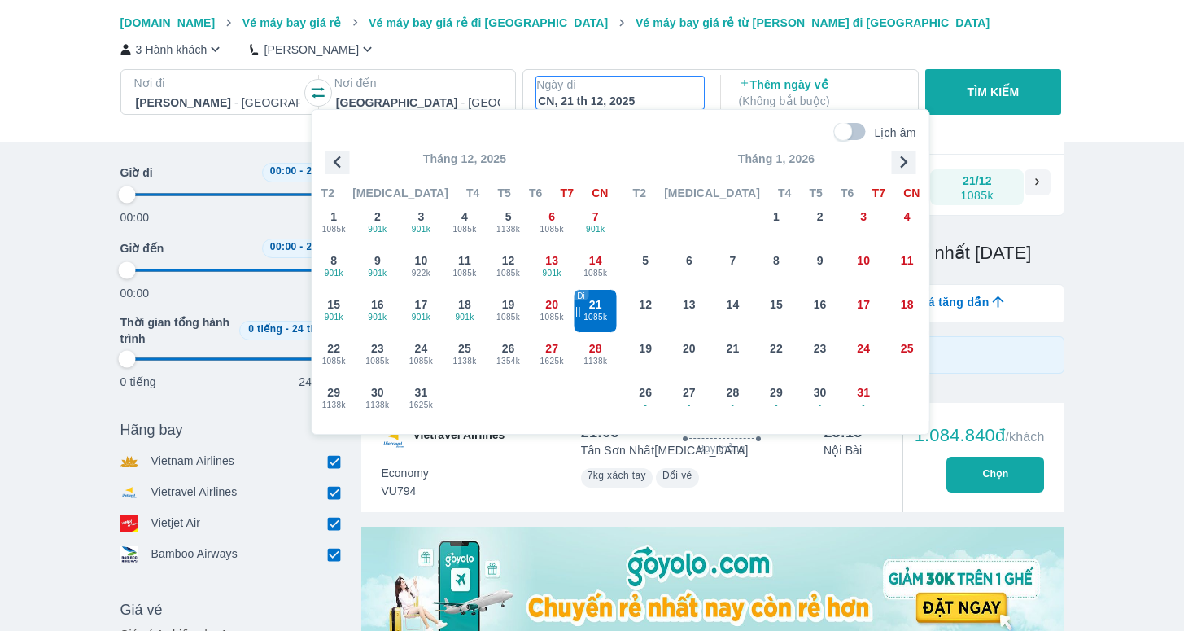
type input "97.9166666666667"
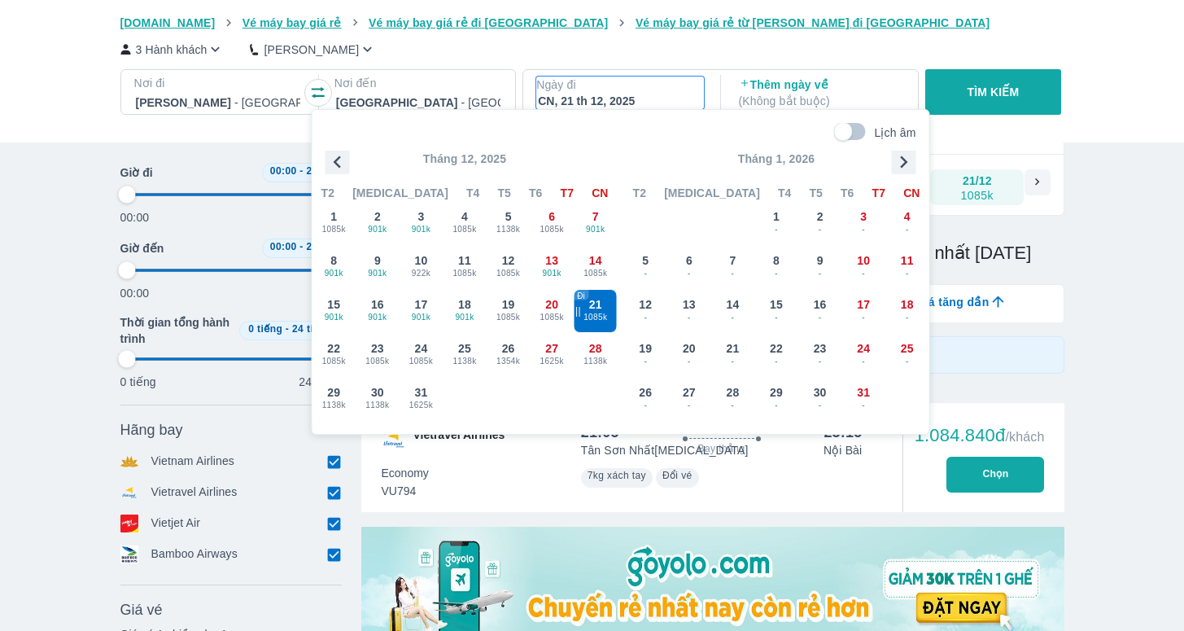
type input "97.9166666666667"
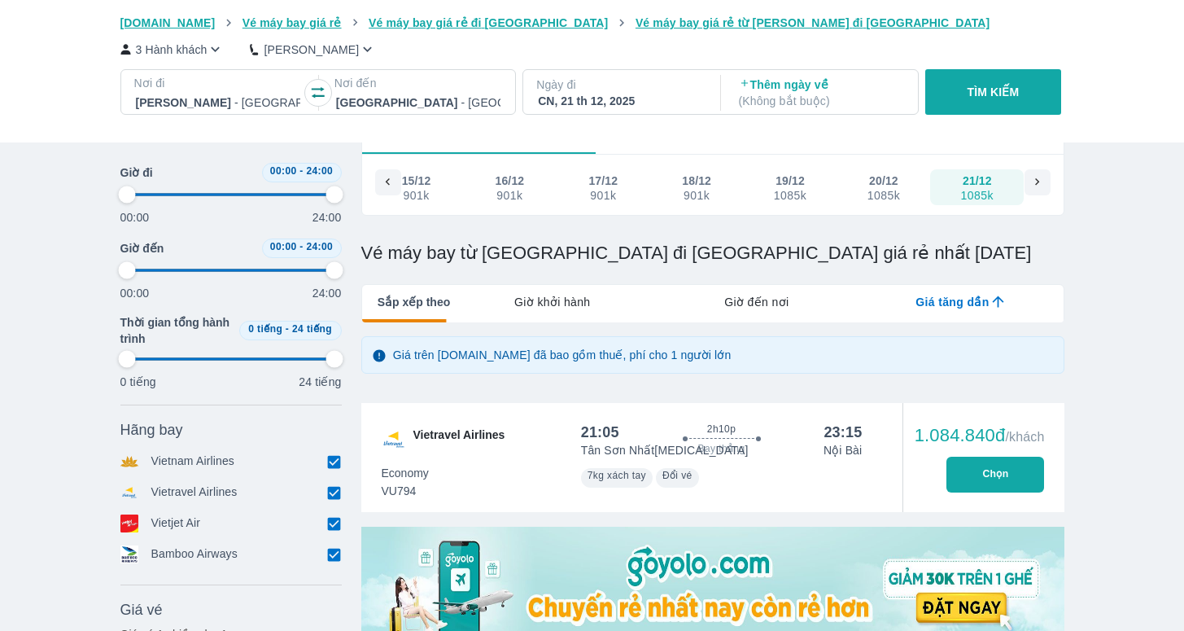
type input "97.9166666666667"
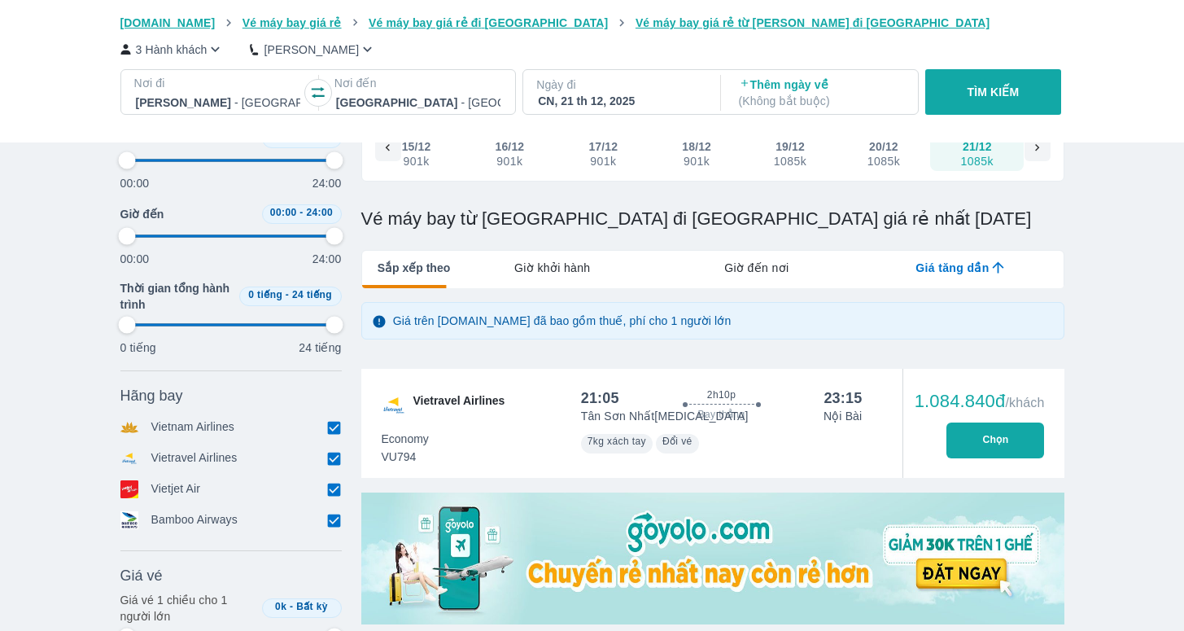
type input "97.9166666666667"
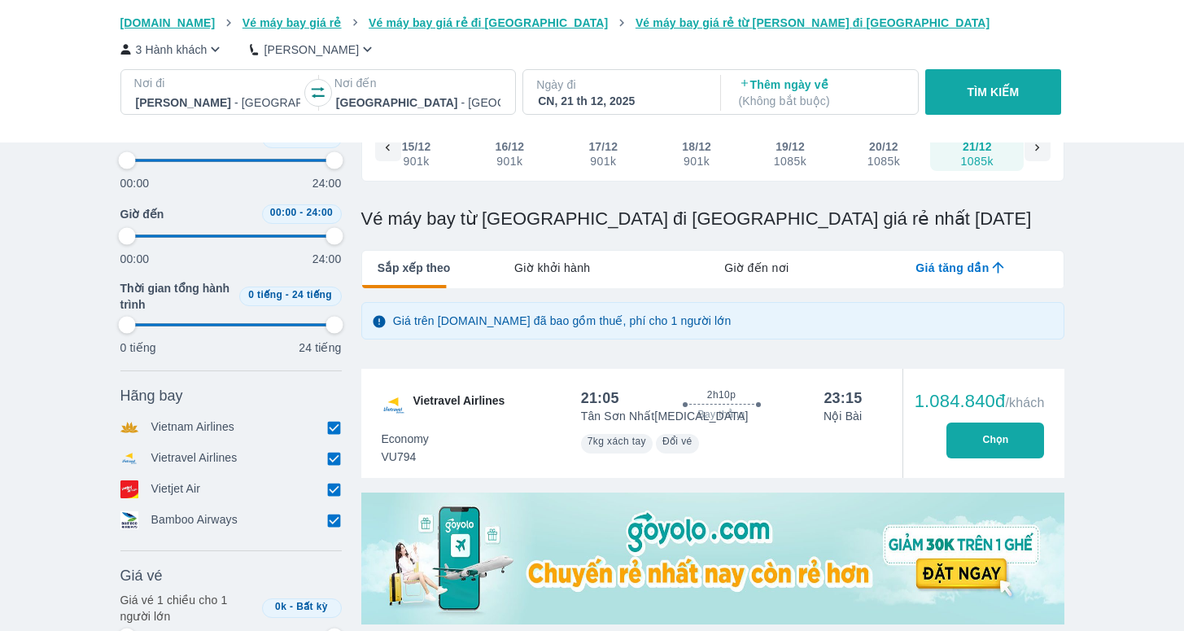
type input "97.9166666666667"
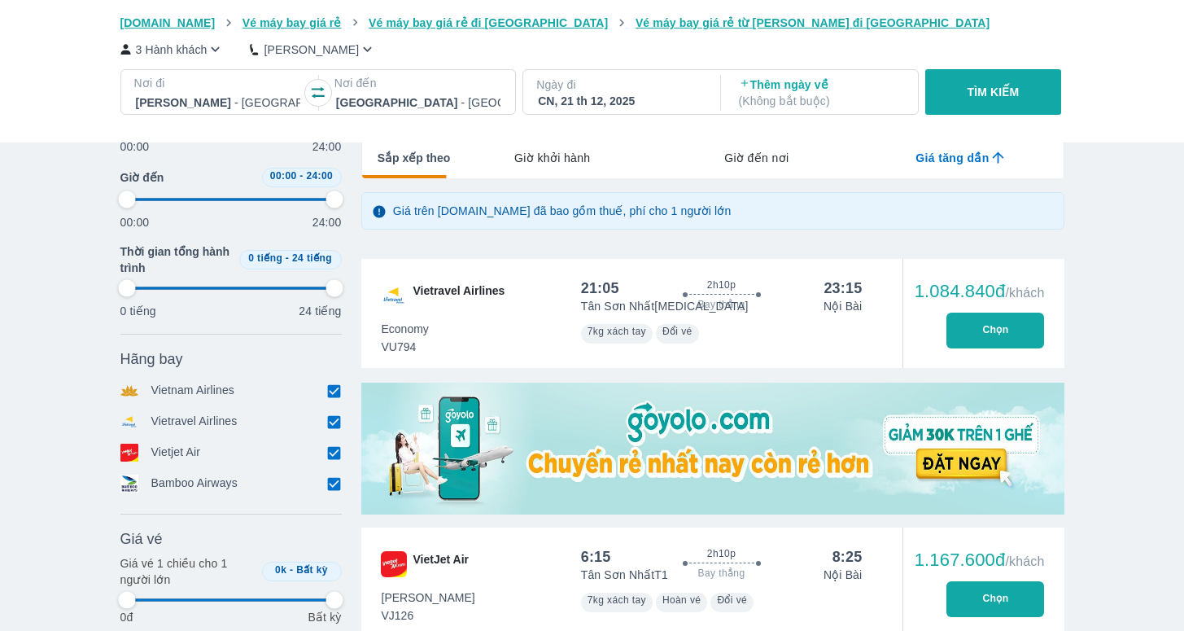
type input "97.9166666666667"
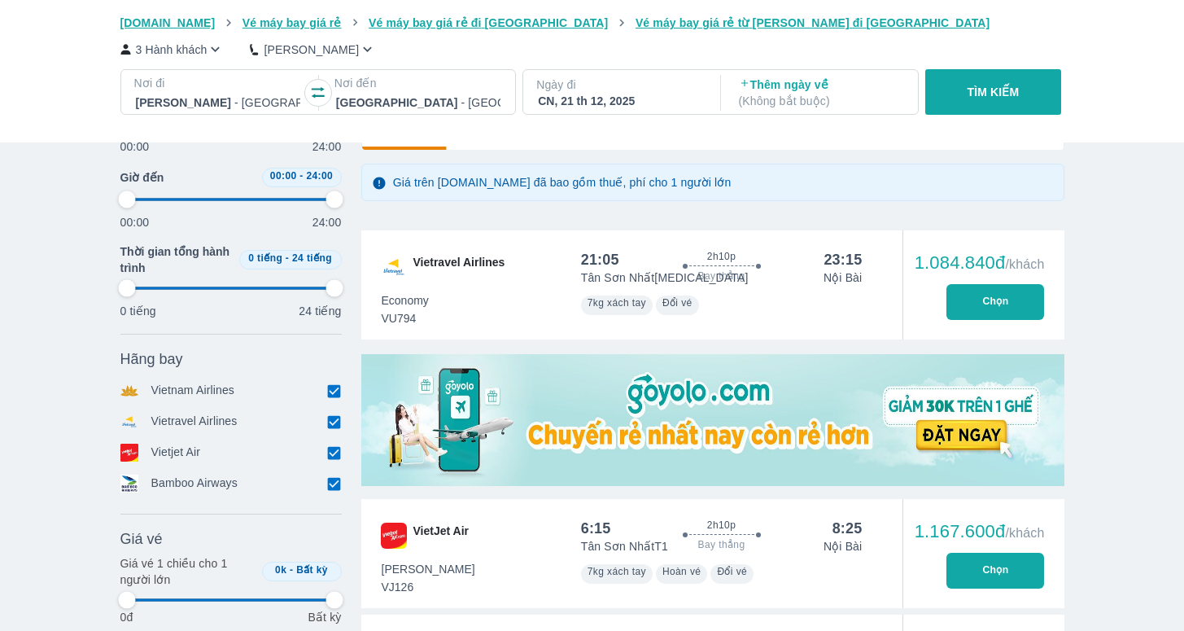
type input "97.9166666666667"
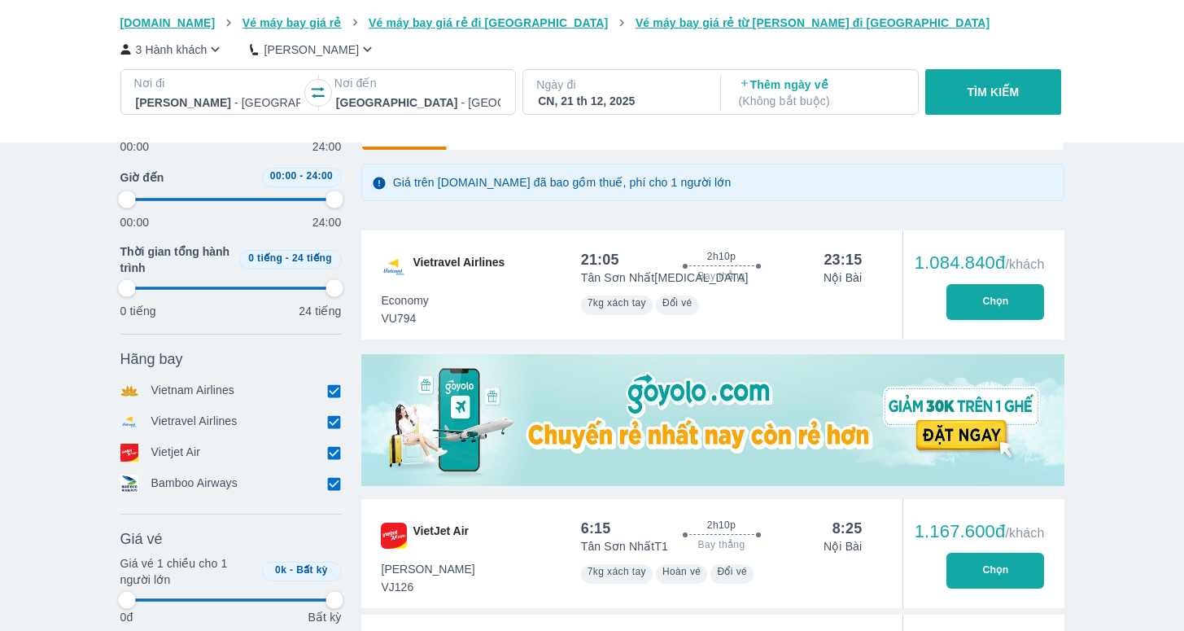
type input "97.9166666666667"
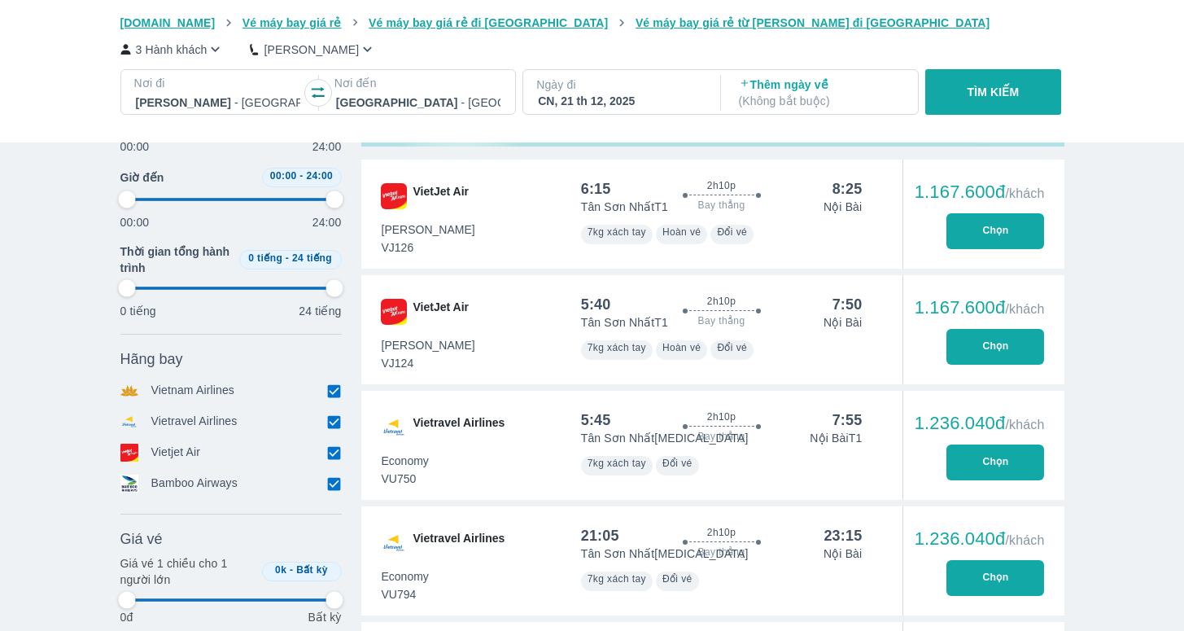
type input "97.9166666666667"
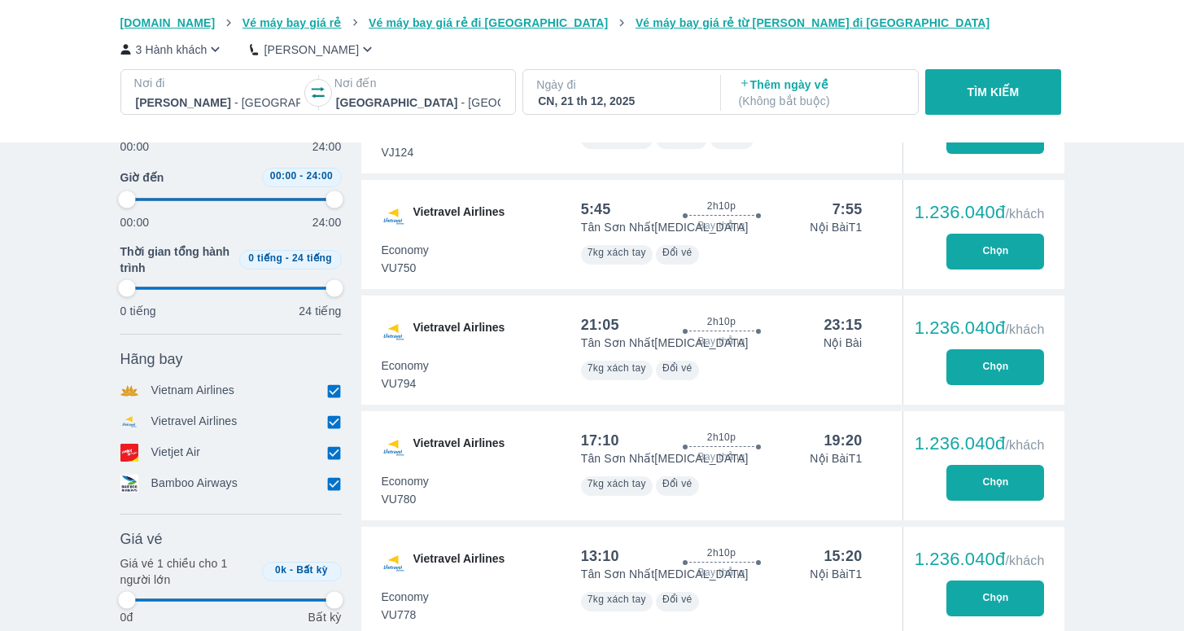
scroll to position [872, 0]
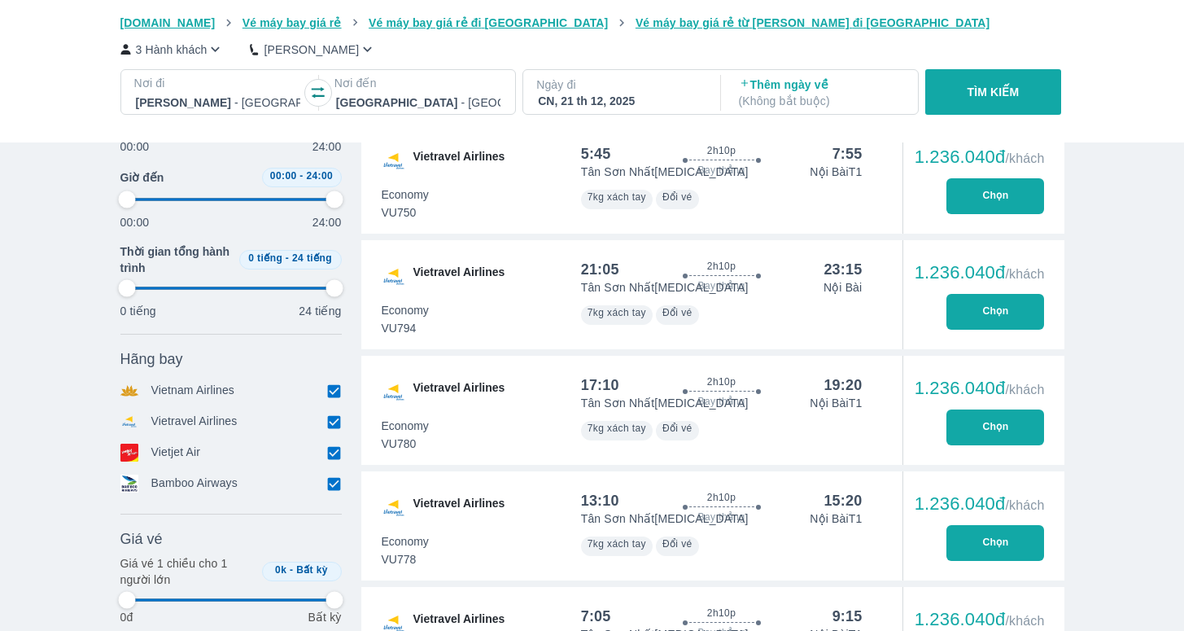
type input "97.9166666666667"
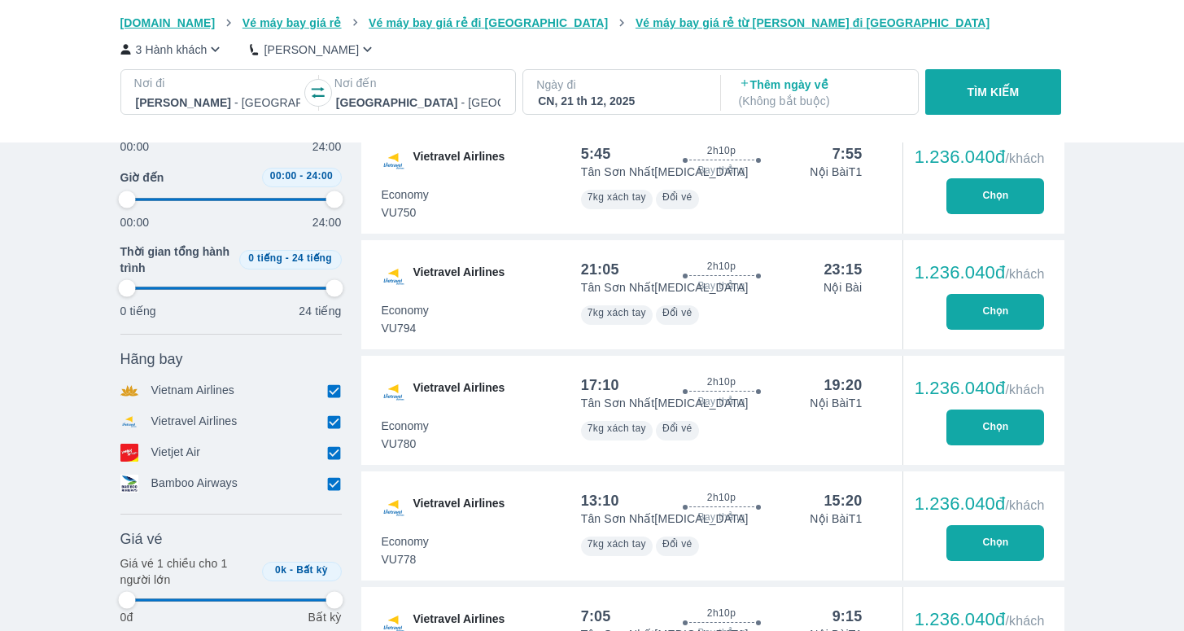
type input "97.9166666666667"
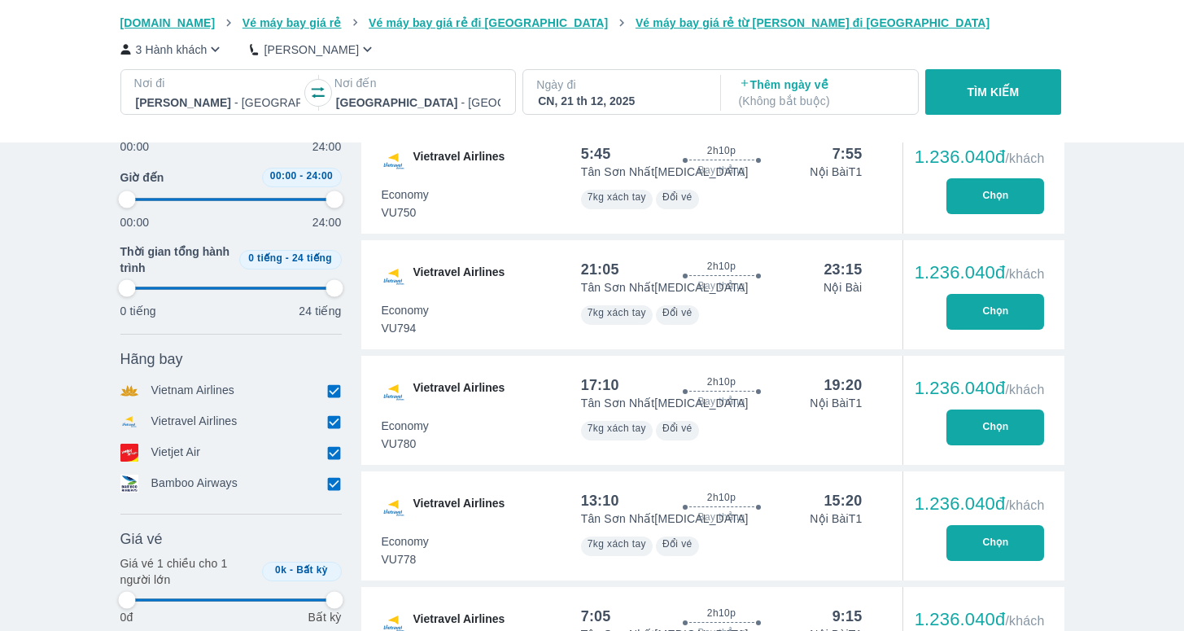
type input "97.9166666666667"
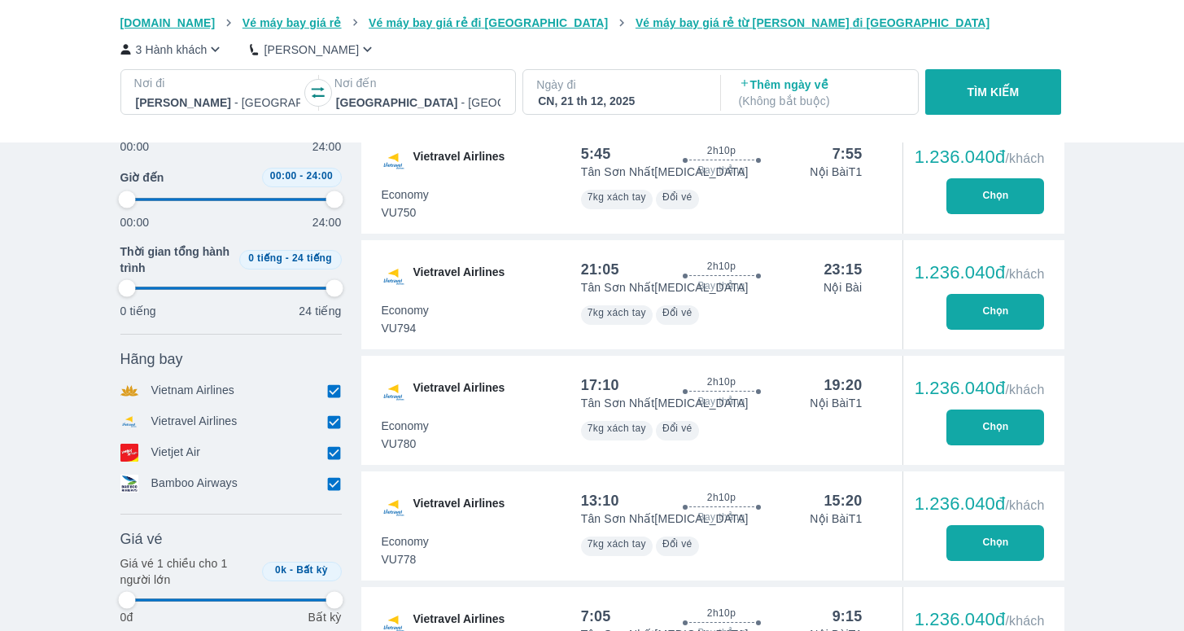
type input "97.9166666666667"
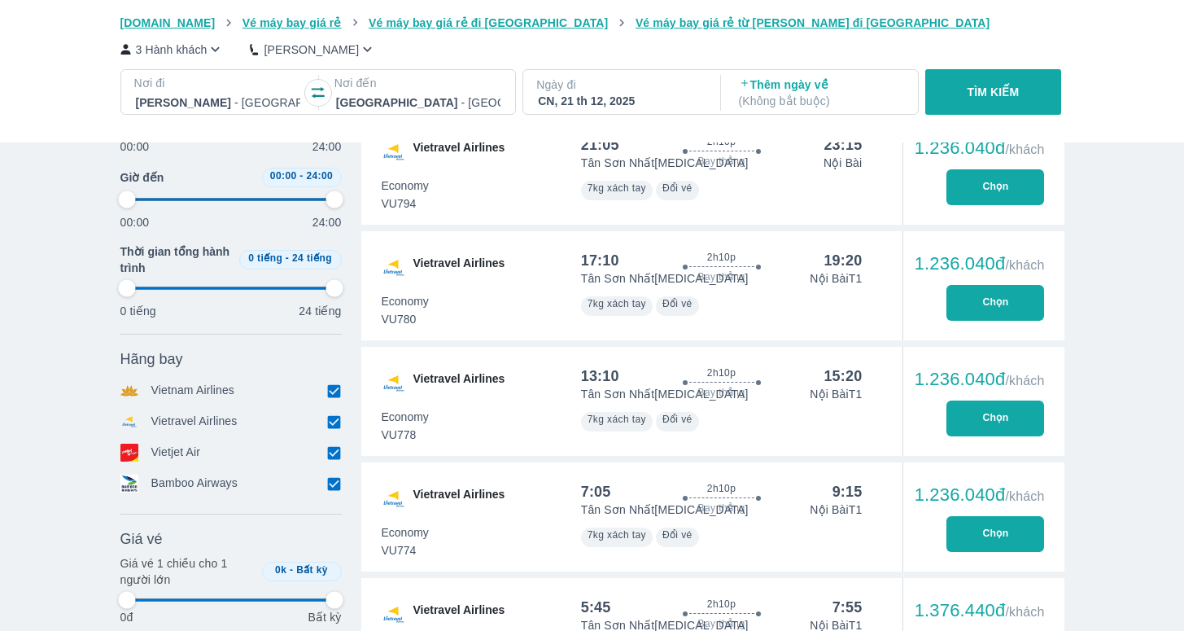
type input "97.9166666666667"
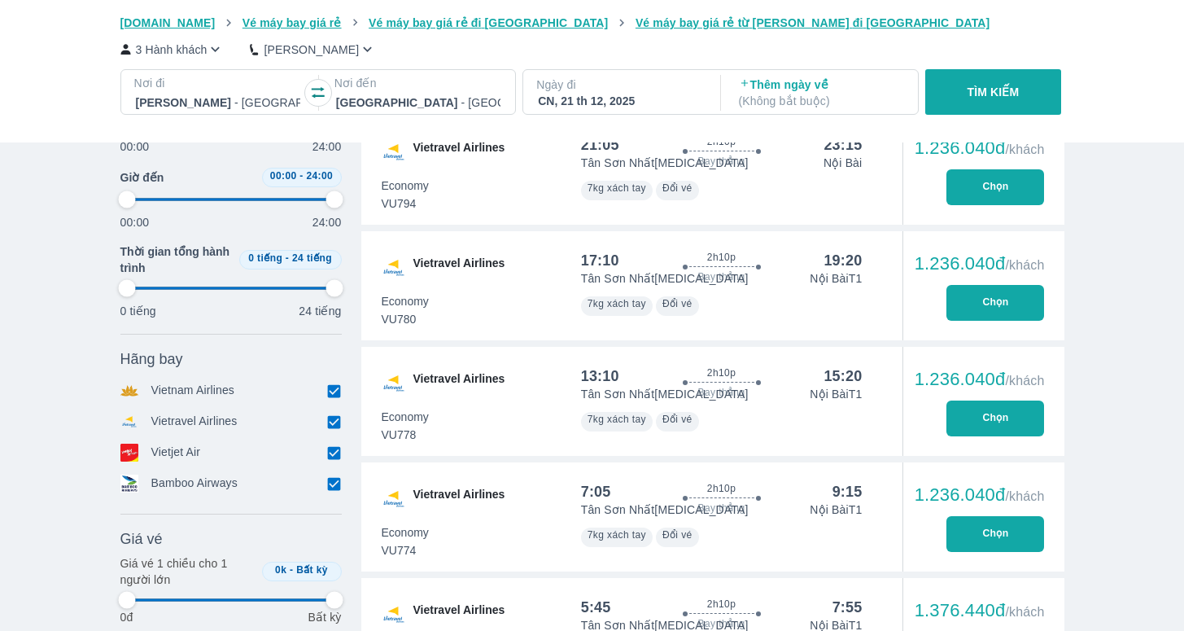
type input "97.9166666666667"
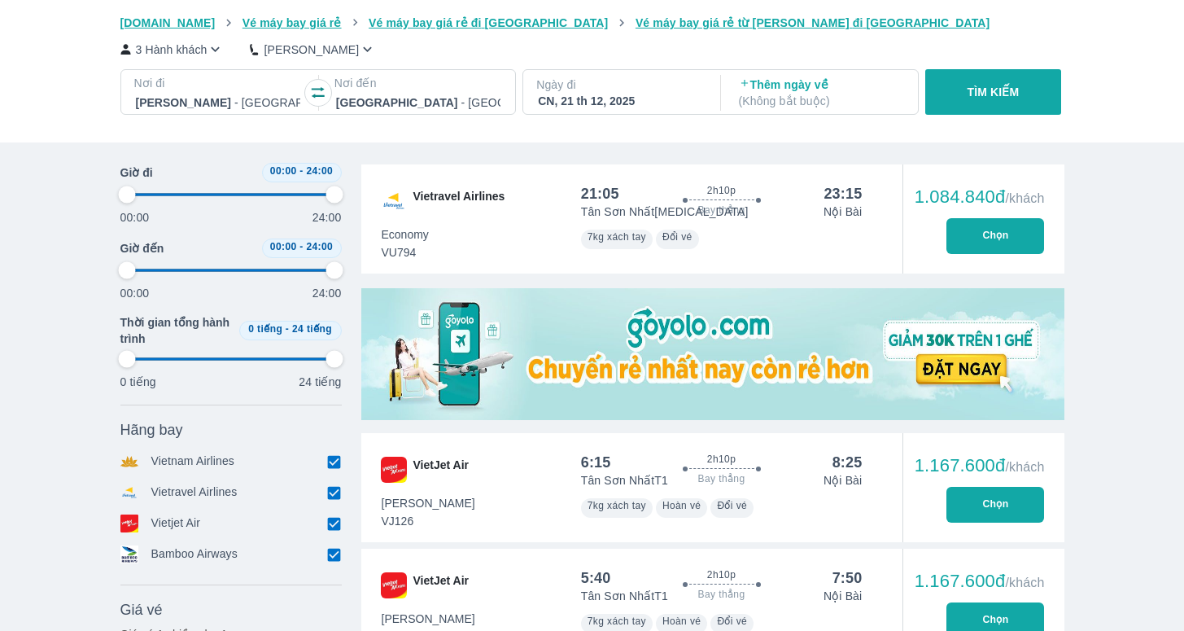
scroll to position [0, 0]
